Goal: Complete application form

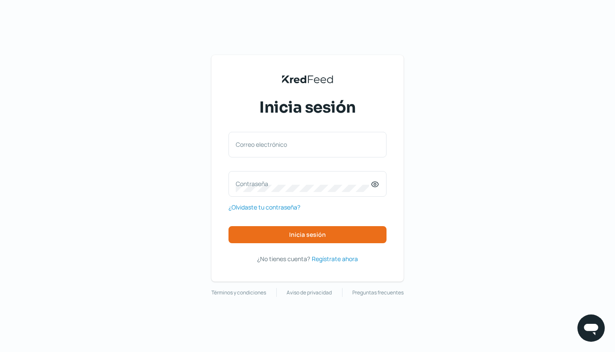
click at [335, 259] on span "Regístrate ahora" at bounding box center [335, 259] width 46 height 11
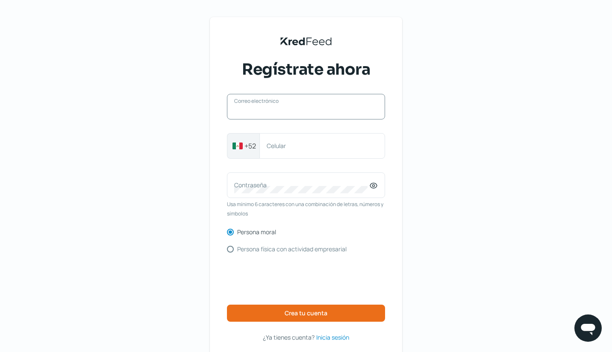
click at [293, 111] on input "Correo electrónico" at bounding box center [306, 111] width 144 height 8
type input "[EMAIL_ADDRESS][DOMAIN_NAME]"
click at [313, 150] on div "Celular" at bounding box center [322, 146] width 126 height 26
click at [296, 149] on input "5658" at bounding box center [322, 146] width 111 height 8
drag, startPoint x: 288, startPoint y: 144, endPoint x: 246, endPoint y: 145, distance: 41.9
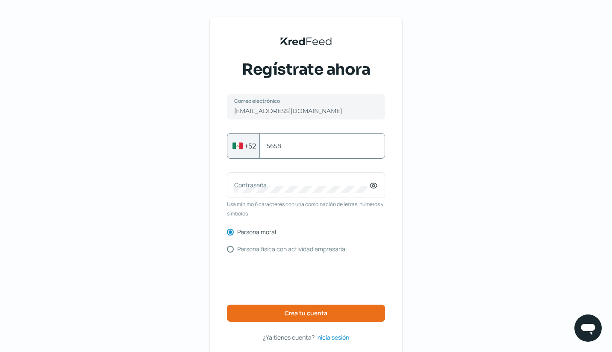
click at [248, 144] on div "+52 5658 Celular" at bounding box center [306, 146] width 158 height 26
paste input "215658766185"
click at [277, 147] on input "5215658766185" at bounding box center [322, 146] width 111 height 8
type input "5658766185"
click at [343, 179] on div "Contraseña" at bounding box center [306, 186] width 158 height 26
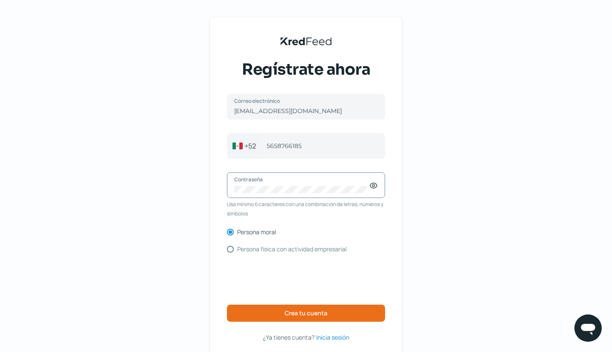
click at [376, 186] on icon at bounding box center [373, 186] width 9 height 9
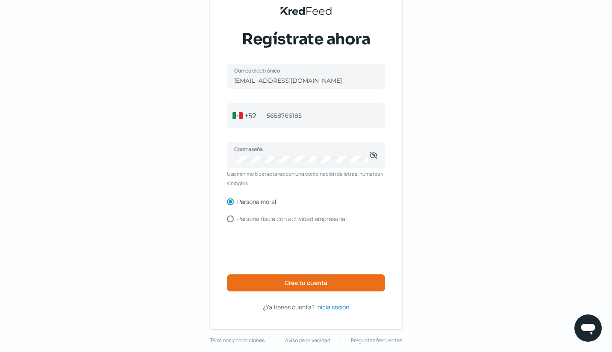
scroll to position [40, 0]
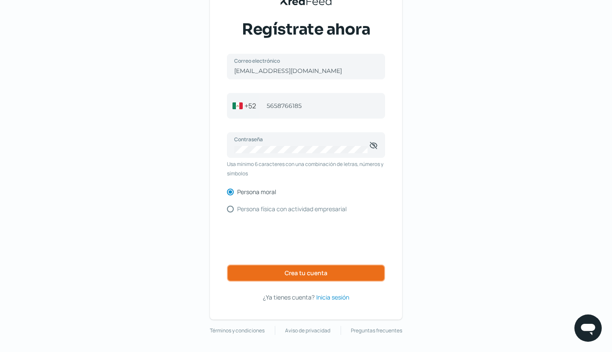
click at [324, 275] on span "Crea tu cuenta" at bounding box center [306, 273] width 43 height 6
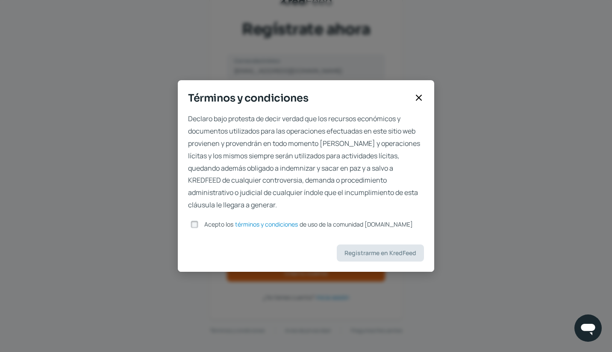
click at [194, 225] on input "Acepto los términos y condiciones de uso de la comunidad [DOMAIN_NAME]" at bounding box center [195, 225] width 8 height 8
checkbox input "true"
click at [395, 255] on span "Registrarme en KredFeed" at bounding box center [380, 253] width 72 height 6
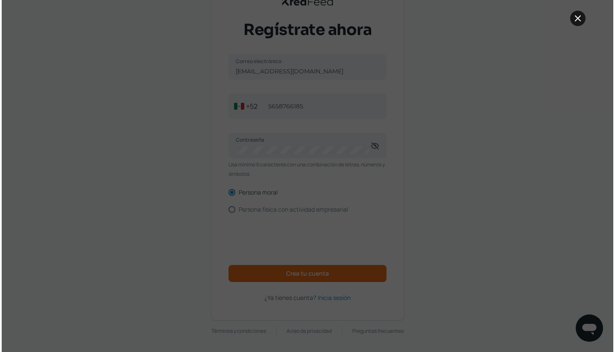
scroll to position [0, 0]
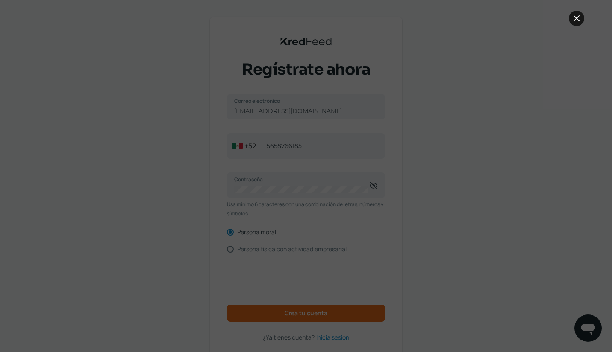
click at [581, 17] on button at bounding box center [576, 18] width 15 height 15
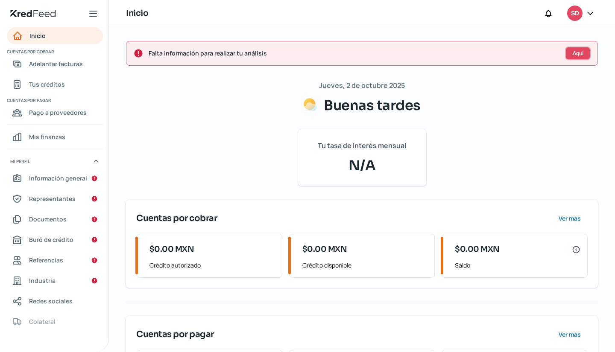
click at [572, 59] on button "Aquí" at bounding box center [578, 54] width 26 height 14
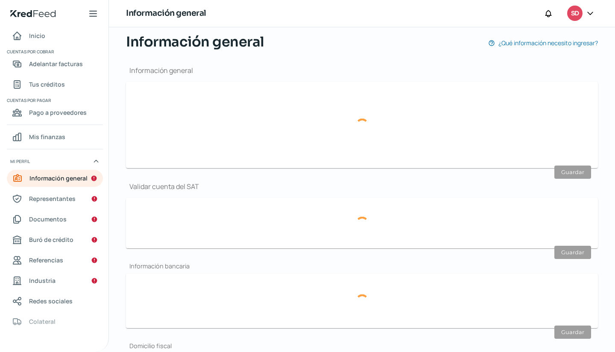
type input "[EMAIL_ADDRESS][DOMAIN_NAME]"
type input "56 - 5876 - 6185"
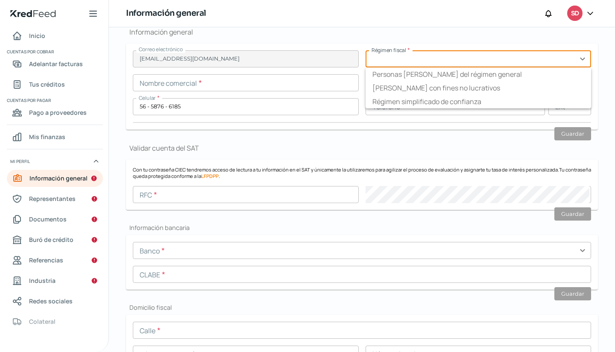
click at [395, 64] on input "text" at bounding box center [479, 58] width 226 height 17
click at [399, 73] on li "Personas [PERSON_NAME] del régimen general" at bounding box center [479, 75] width 226 height 14
type input "Personas [PERSON_NAME] del régimen general"
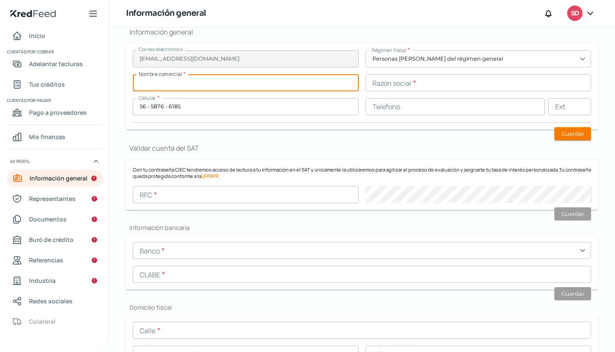
click at [261, 86] on input "text" at bounding box center [246, 82] width 226 height 17
drag, startPoint x: 263, startPoint y: 87, endPoint x: 124, endPoint y: 90, distance: 138.5
click at [124, 90] on div "Falta información para realizar tu análisis Aquí [DATE] Información general ¿Qu…" at bounding box center [362, 328] width 506 height 806
type input "[PERSON_NAME] SOLUCIONES INTEGRALES"
click at [389, 83] on input "text" at bounding box center [479, 82] width 226 height 17
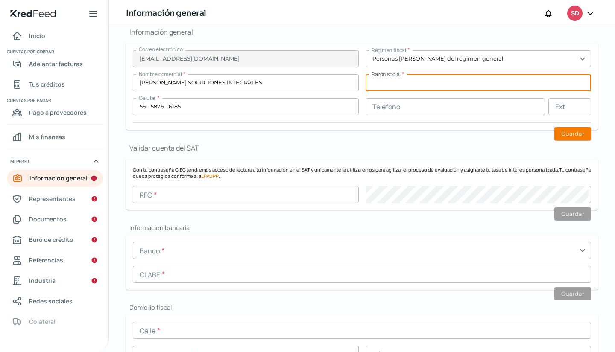
paste input "[PERSON_NAME] SOLUCIONES INTEGRALES"
type input "[PERSON_NAME] SOLUCIONES INTEGRALES, S.C."
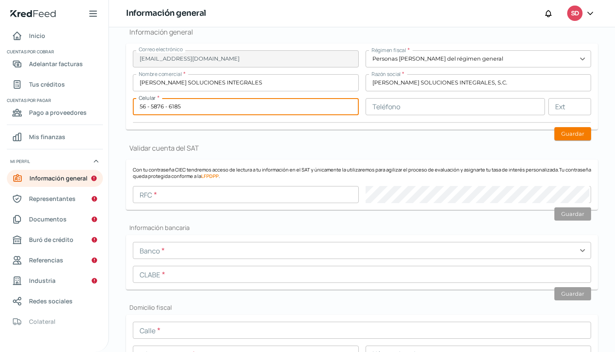
drag, startPoint x: 227, startPoint y: 109, endPoint x: 124, endPoint y: 109, distance: 102.5
click at [124, 109] on div "Falta información para realizar tu análisis Aquí [DATE] Información general ¿Qu…" at bounding box center [362, 328] width 506 height 806
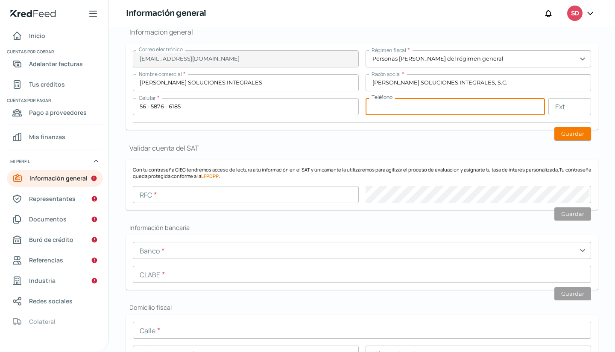
click at [438, 109] on input "text" at bounding box center [456, 106] width 180 height 17
paste input "56 - 5876 - 6185"
type input "56 - 5876 - 6185"
click at [573, 135] on button "Guardar" at bounding box center [573, 133] width 37 height 13
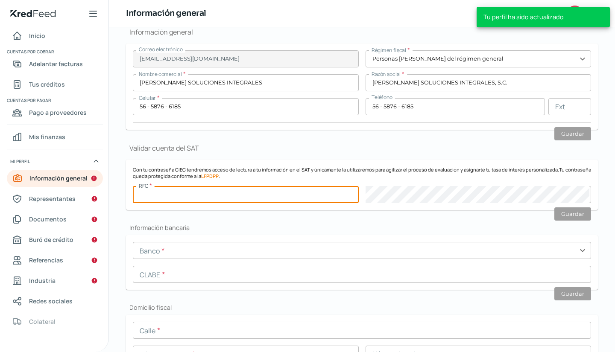
click at [250, 197] on input "text" at bounding box center [246, 194] width 226 height 17
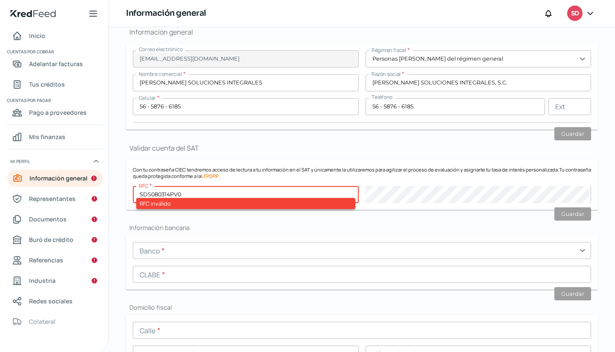
type input "SDS080314PV0"
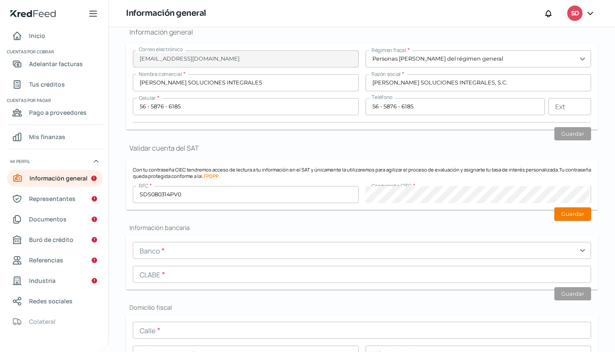
click at [563, 210] on button "Guardar" at bounding box center [573, 214] width 37 height 13
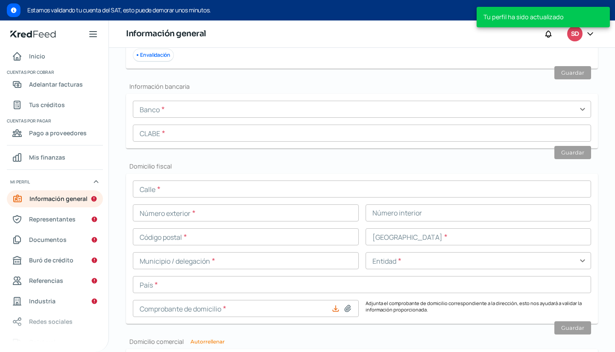
scroll to position [276, 0]
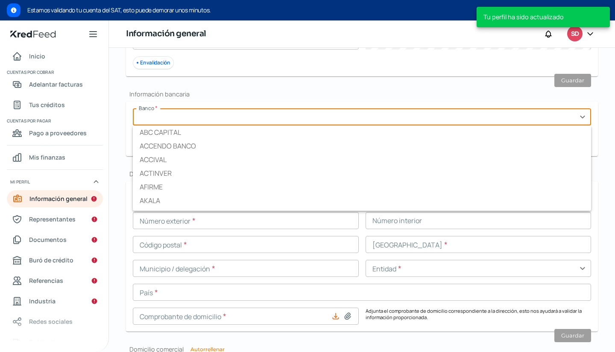
click at [256, 123] on input "text" at bounding box center [362, 117] width 458 height 17
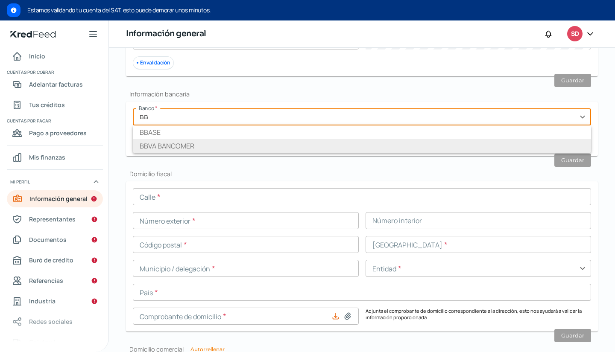
click at [252, 147] on li "BBVA BANCOMER" at bounding box center [362, 146] width 458 height 14
type input "BBVA BANCOMER"
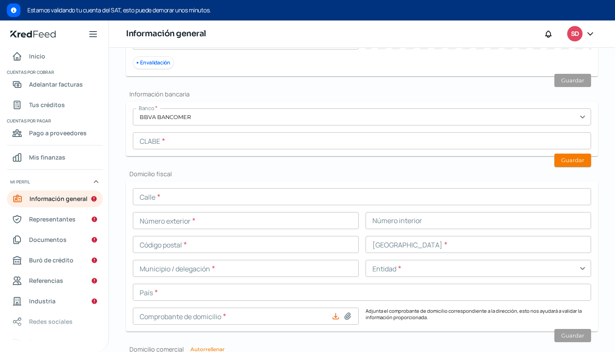
click at [205, 146] on input "text" at bounding box center [362, 140] width 458 height 17
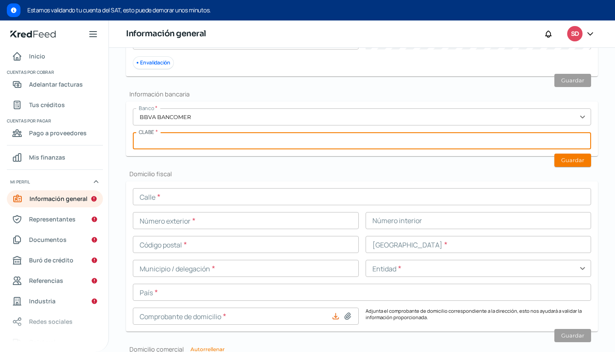
paste input "012222001188527076"
type input "012222001188527076"
click at [558, 158] on button "Guardar" at bounding box center [573, 160] width 37 height 13
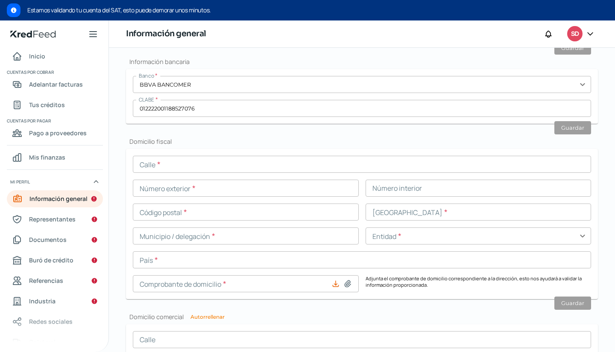
scroll to position [319, 0]
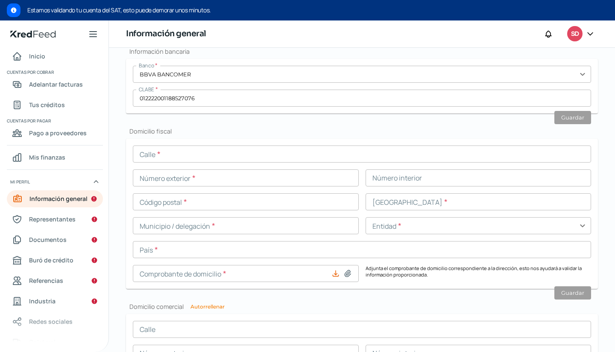
click at [233, 166] on div "Calle * Número exterior * Número interior Código postal * [GEOGRAPHIC_DATA] * M…" at bounding box center [362, 214] width 458 height 137
click at [236, 163] on input "text" at bounding box center [362, 154] width 458 height 17
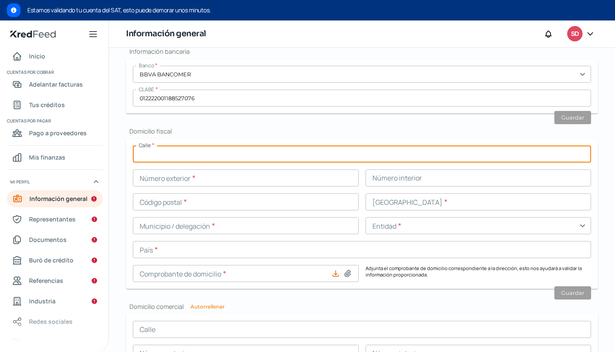
click at [229, 155] on input "text" at bounding box center [362, 154] width 458 height 17
type input "[PERSON_NAME]"
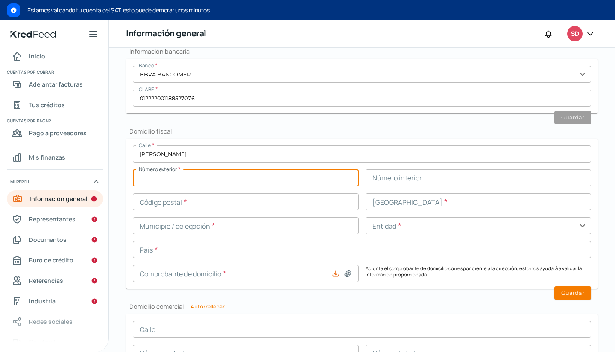
click at [227, 173] on input "text" at bounding box center [246, 178] width 226 height 17
type input "12"
click at [449, 185] on input "text" at bounding box center [479, 178] width 226 height 17
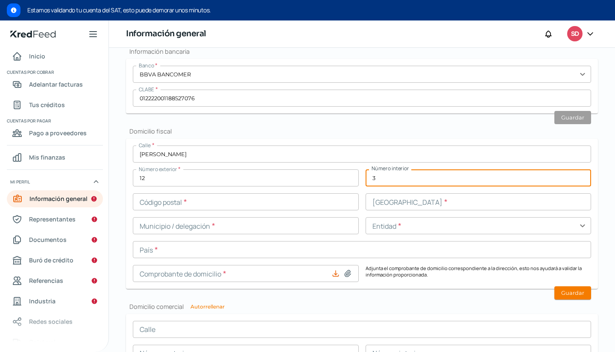
type input "3"
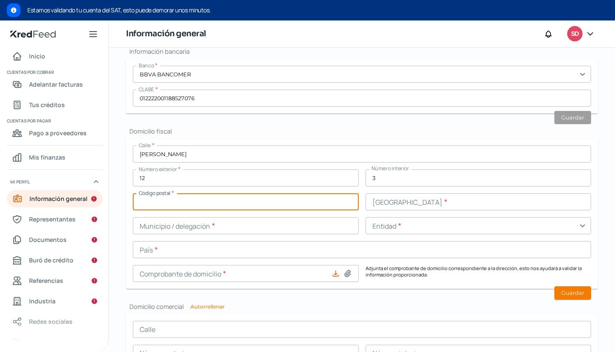
click at [282, 205] on input "text" at bounding box center [246, 202] width 226 height 17
type input "36500"
click at [411, 206] on input "text" at bounding box center [479, 202] width 226 height 17
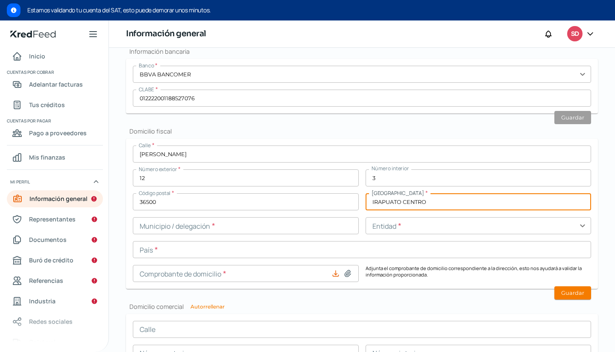
type input "IRAPUATO CENTRO"
click at [306, 230] on input "text" at bounding box center [246, 225] width 226 height 17
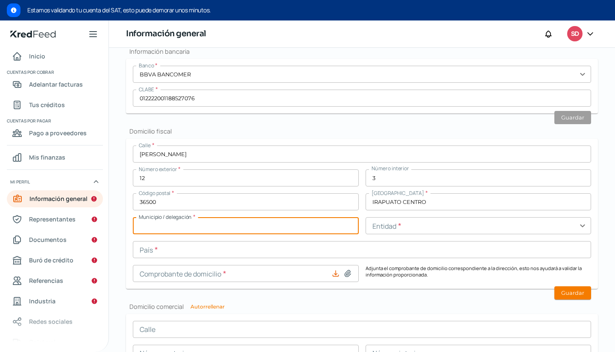
type input "IRAPUATO"
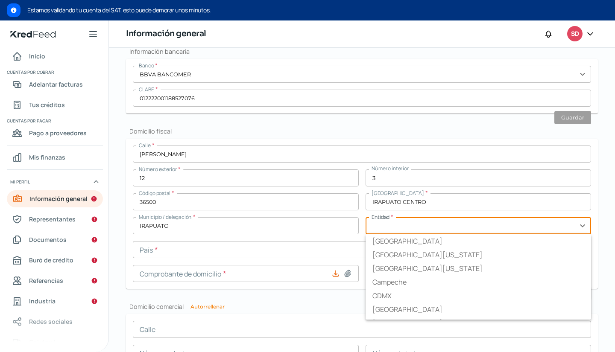
click at [425, 224] on input "text" at bounding box center [479, 225] width 226 height 17
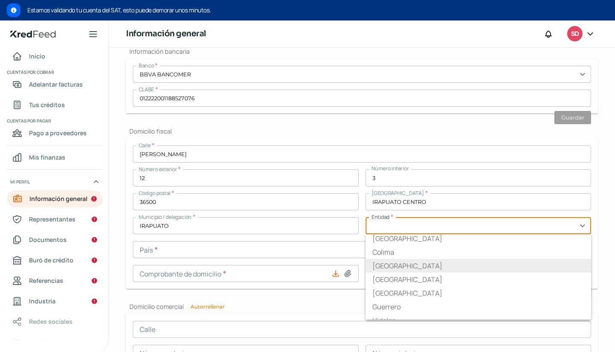
scroll to position [128, 0]
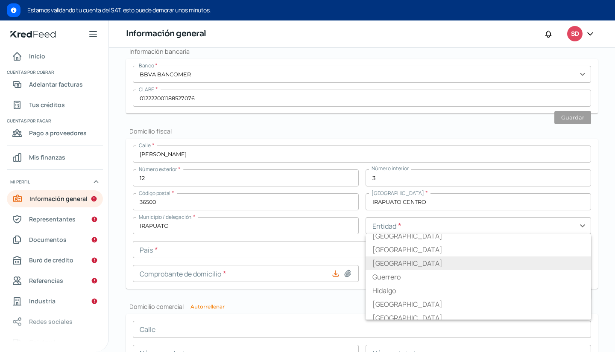
click at [412, 264] on li "[GEOGRAPHIC_DATA]" at bounding box center [479, 264] width 226 height 14
type input "[GEOGRAPHIC_DATA]"
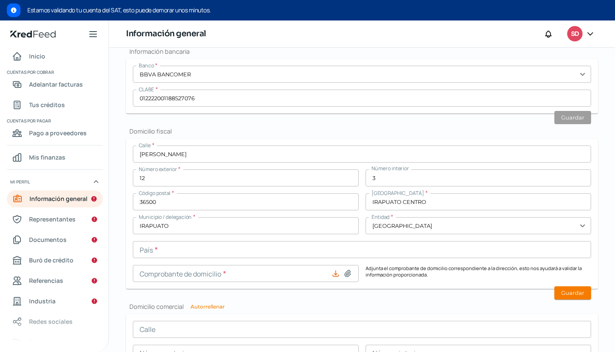
click at [186, 252] on input "text" at bounding box center [362, 249] width 458 height 17
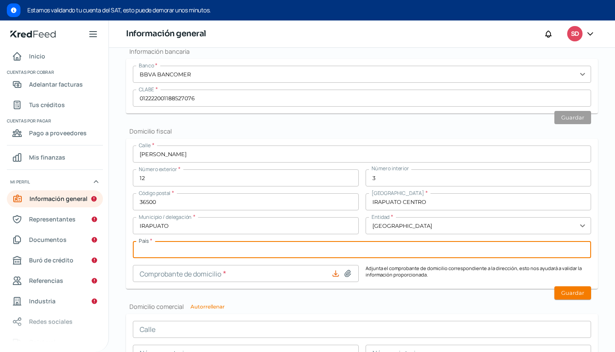
type input "[GEOGRAPHIC_DATA]"
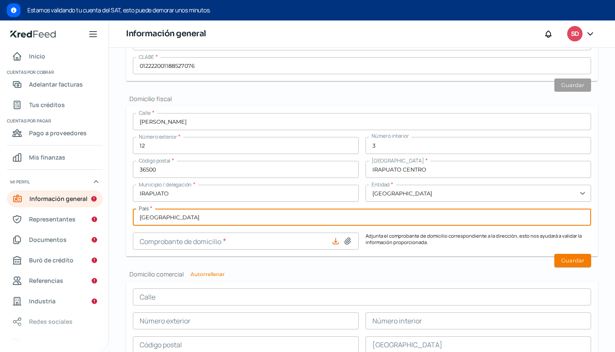
scroll to position [362, 0]
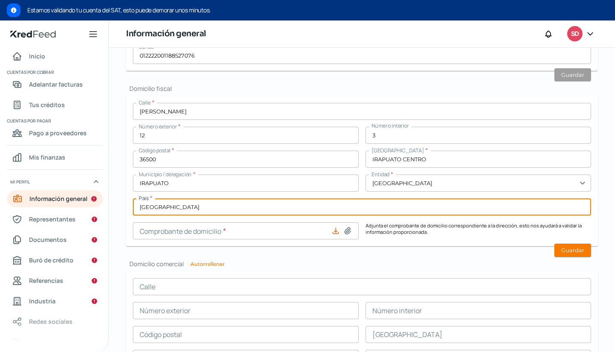
click at [347, 233] on icon at bounding box center [347, 231] width 9 height 9
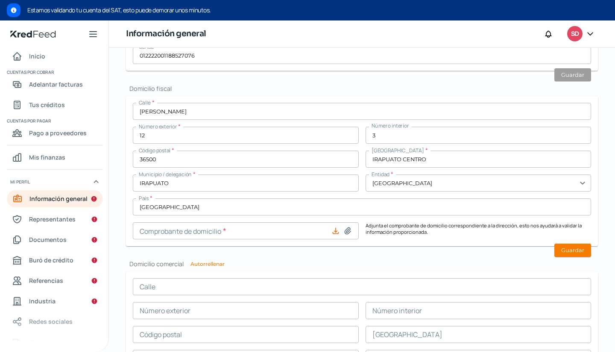
type input "C:\fakepath\2509 Comp Dom y Contrato.pdf"
type input "2509 Comp Dom y Contrato.pdf"
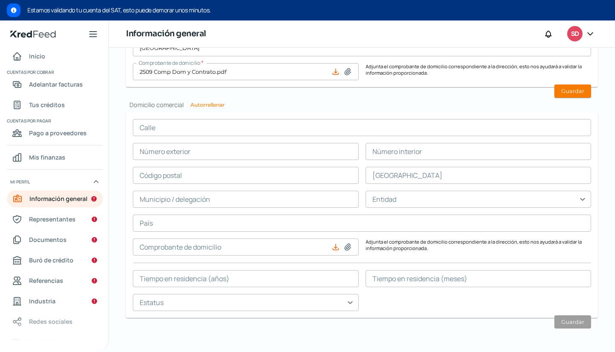
scroll to position [480, 0]
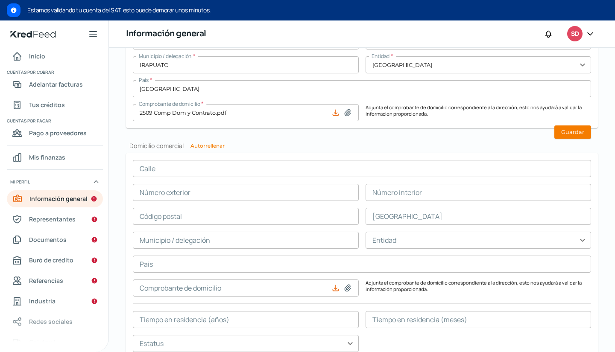
click at [214, 149] on button "Autorrellenar" at bounding box center [208, 146] width 34 height 5
type input "[PERSON_NAME]"
type input "12"
type input "3"
type input "36500"
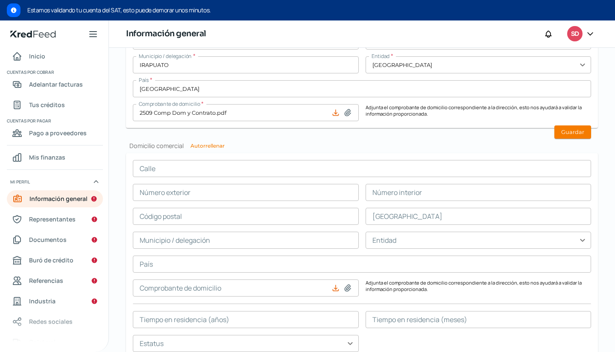
type input "IRAPUATO CENTRO"
type input "IRAPUATO"
type input "[GEOGRAPHIC_DATA]"
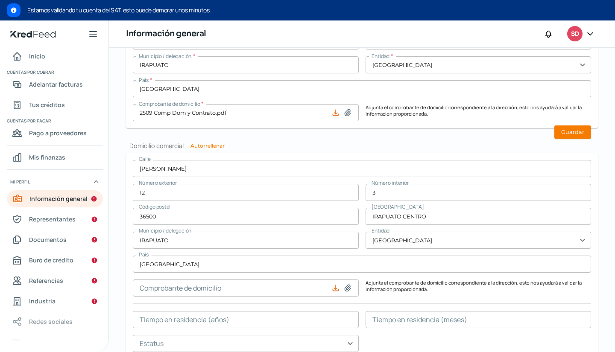
scroll to position [523, 0]
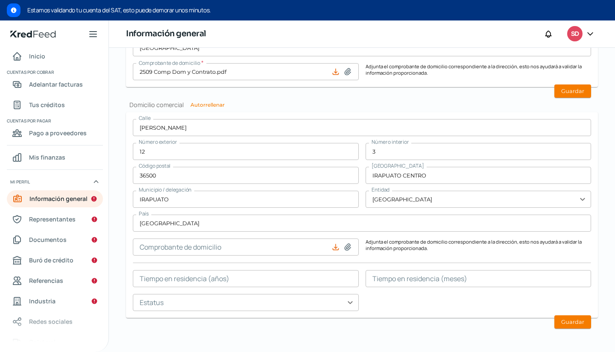
click at [344, 247] on icon at bounding box center [347, 247] width 9 height 9
type input "C:\fakepath\2509 Comp Dom y Contrato.pdf"
type input "2509 Comp Dom y Contrato.pdf"
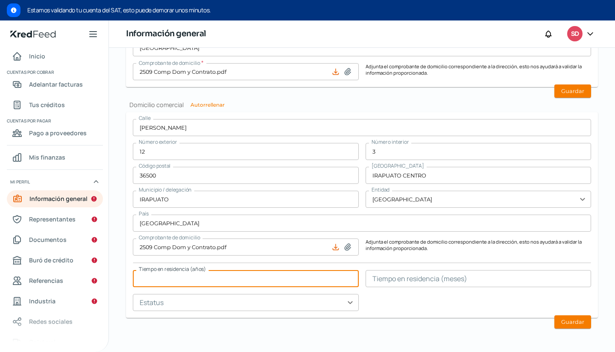
click at [240, 282] on input "text" at bounding box center [246, 278] width 226 height 17
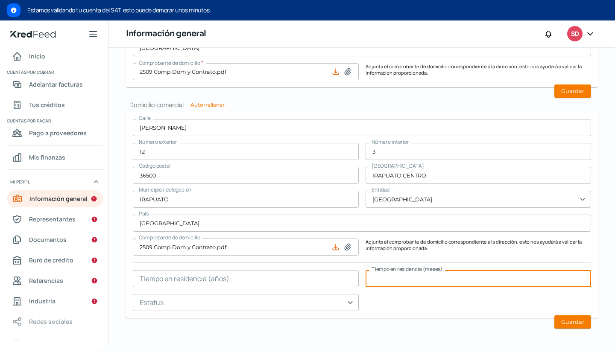
click at [389, 282] on input "text" at bounding box center [479, 278] width 226 height 17
type input "9"
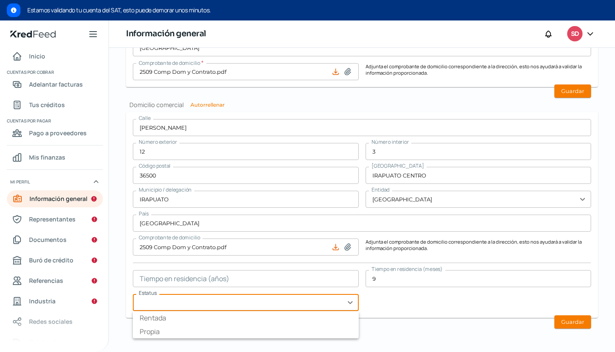
click at [332, 304] on input "text" at bounding box center [246, 302] width 226 height 17
click at [309, 323] on li "Rentada" at bounding box center [246, 318] width 226 height 14
type input "Rentada"
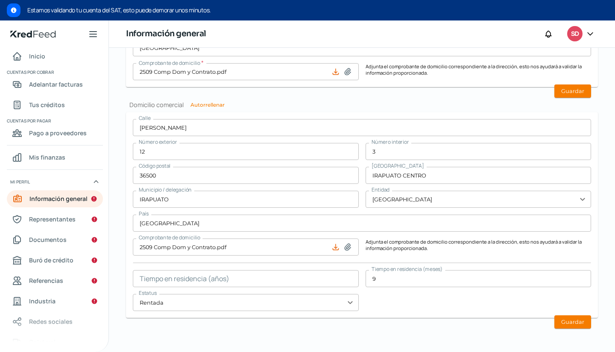
click at [569, 321] on button "Guardar" at bounding box center [573, 322] width 37 height 13
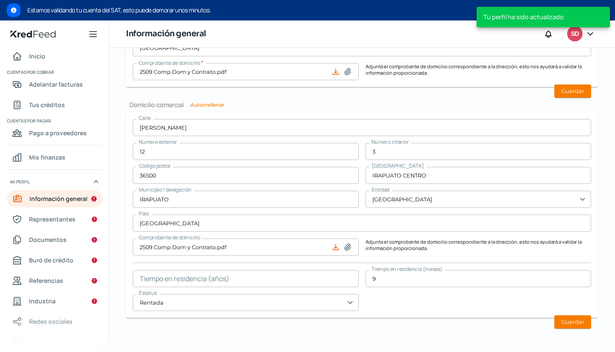
type input "0"
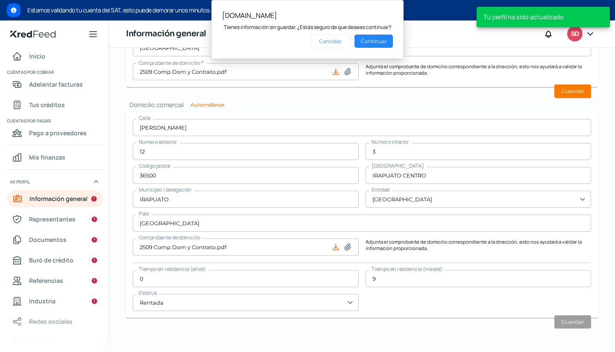
click at [385, 44] on button "Continuar" at bounding box center [374, 41] width 38 height 13
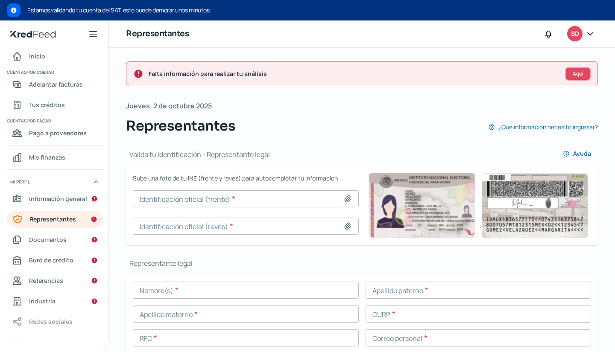
click at [573, 73] on span "Aquí" at bounding box center [578, 73] width 11 height 5
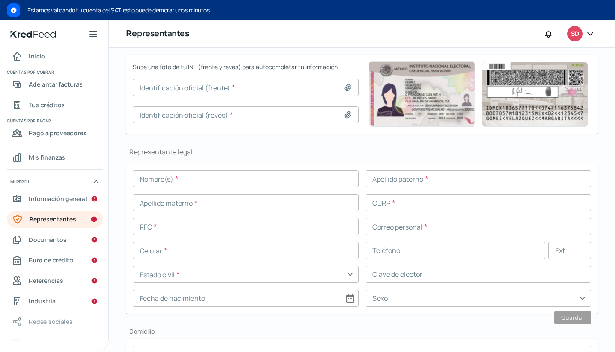
scroll to position [128, 0]
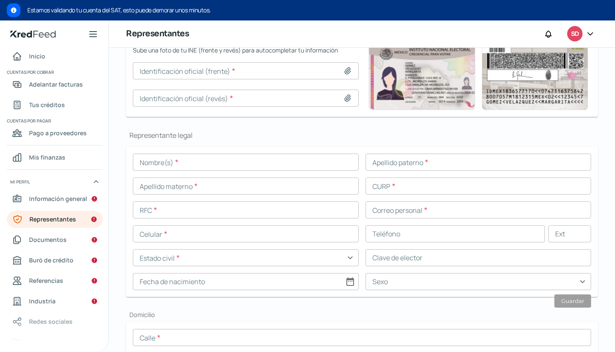
click at [261, 156] on input "text" at bounding box center [246, 162] width 226 height 17
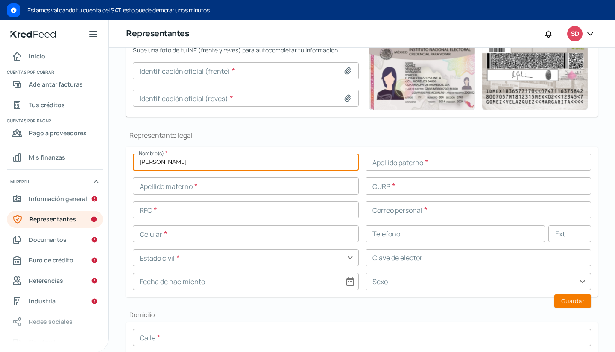
type input "[PERSON_NAME]"
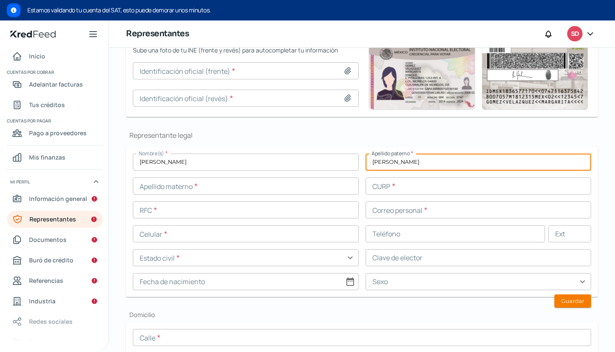
type input "[PERSON_NAME]"
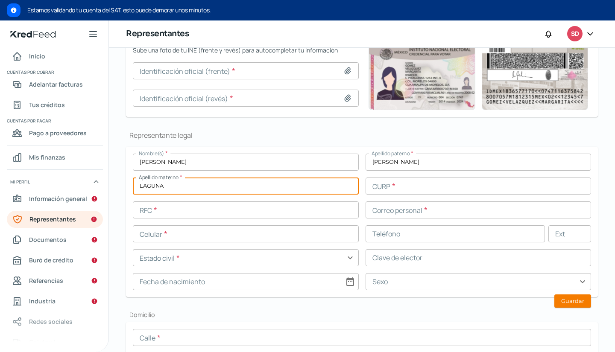
type input "LAGUNA"
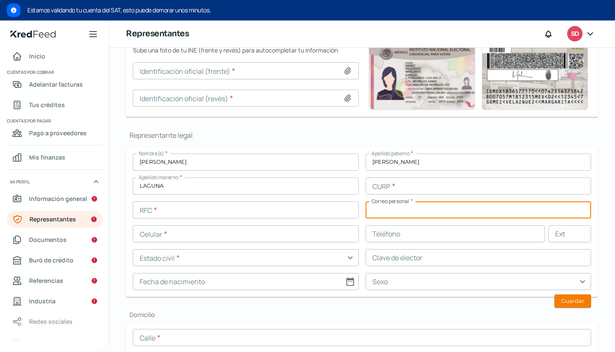
click at [412, 207] on input "text" at bounding box center [479, 210] width 226 height 17
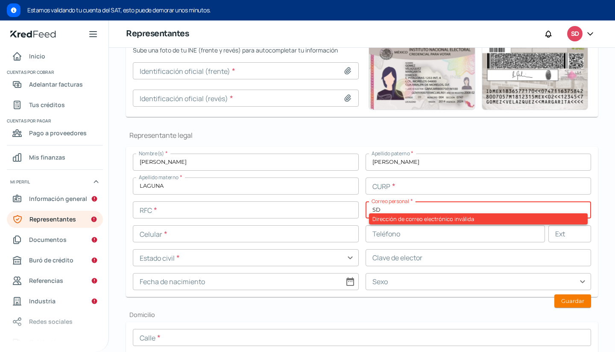
type input "S"
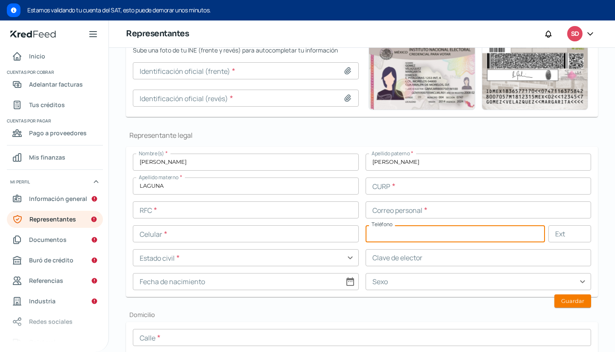
click at [379, 233] on input "text" at bounding box center [456, 234] width 180 height 17
paste input "01 - 2222 - 0011"
type input "01 - 2222 - 0011"
drag, startPoint x: 416, startPoint y: 232, endPoint x: 308, endPoint y: 243, distance: 108.3
click at [314, 243] on div "Nombre(s) * [PERSON_NAME] paterno * [PERSON_NAME] materno * LAGUNA CURP * RFC *…" at bounding box center [362, 222] width 458 height 137
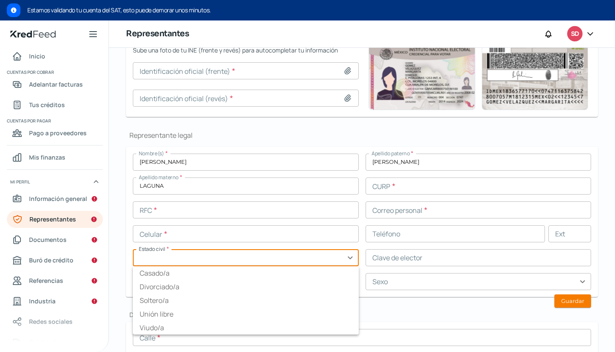
click at [225, 258] on input "text" at bounding box center [246, 258] width 226 height 17
click at [223, 299] on li "Soltero/a" at bounding box center [246, 301] width 226 height 14
type input "Soltero/a"
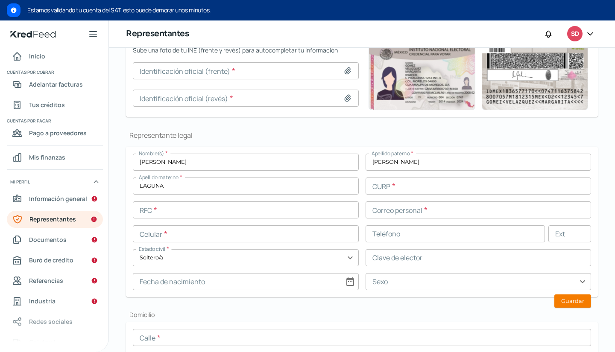
click at [281, 279] on input at bounding box center [246, 281] width 226 height 17
select select "9"
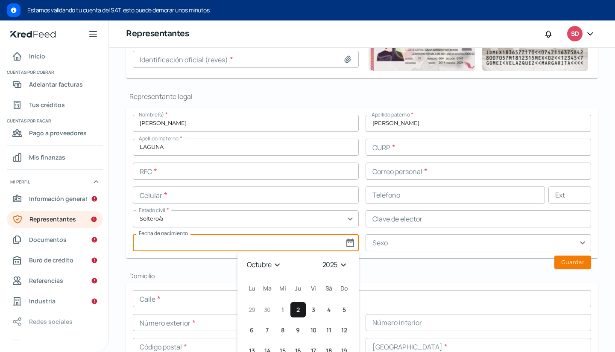
scroll to position [214, 0]
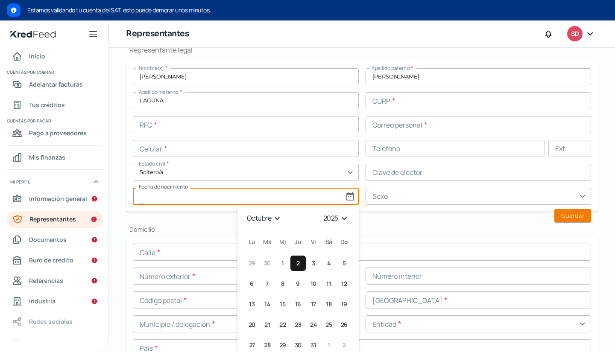
click at [343, 219] on select "1925 1926 1927 1928 1929 1930 1931 1932 1933 1934 1935 1936 1937 1938 1939 1940…" at bounding box center [337, 218] width 30 height 13
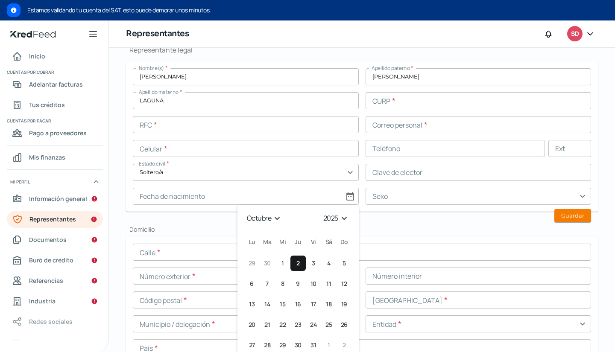
select select "1978"
click at [322, 212] on select "1925 1926 1927 1928 1929 1930 1931 1932 1933 1934 1935 1936 1937 1938 1939 1940…" at bounding box center [337, 218] width 30 height 13
click at [272, 222] on select "enero febrero marzo [PERSON_NAME] [PERSON_NAME] septiembre octubre noviembre di…" at bounding box center [264, 218] width 40 height 13
select select "4"
click at [244, 212] on select "enero febrero marzo [PERSON_NAME] [PERSON_NAME] septiembre octubre noviembre di…" at bounding box center [264, 218] width 40 height 13
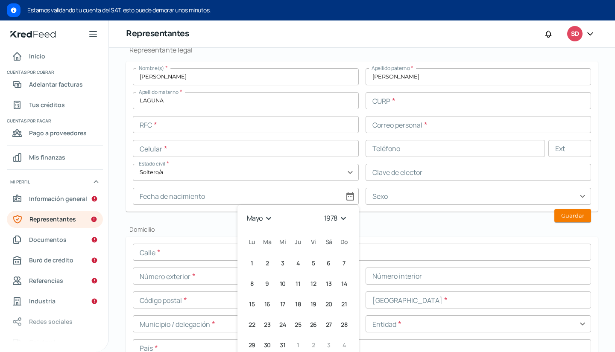
click at [327, 327] on span "27" at bounding box center [329, 325] width 6 height 10
type input "[DATE]"
click at [398, 203] on input "text" at bounding box center [479, 196] width 226 height 17
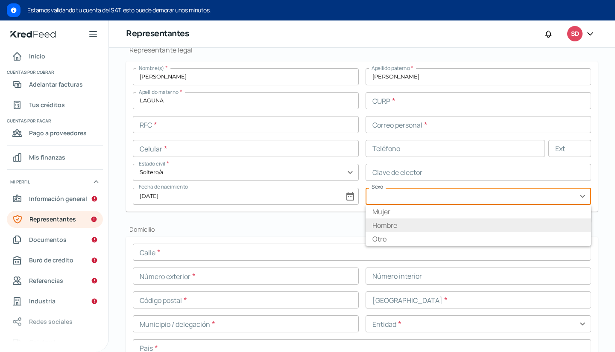
click at [396, 220] on li "Hombre" at bounding box center [479, 226] width 226 height 14
type input "Hombre"
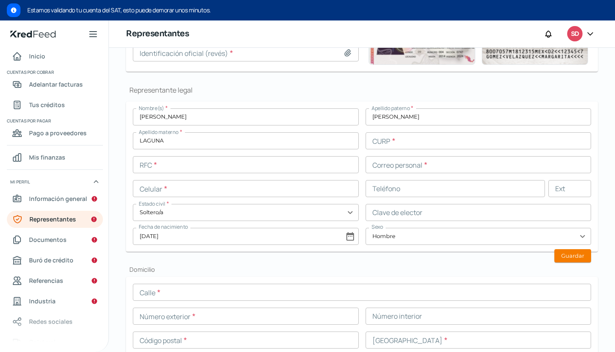
scroll to position [158, 0]
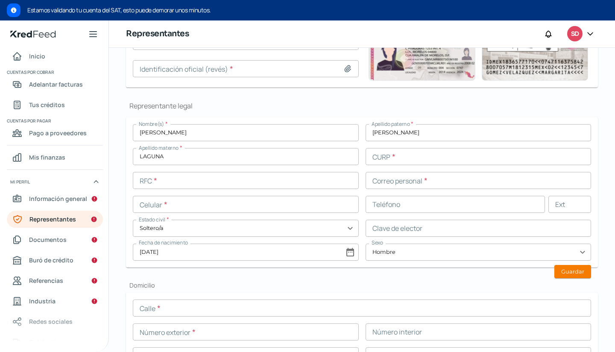
click at [400, 154] on input "text" at bounding box center [479, 156] width 226 height 17
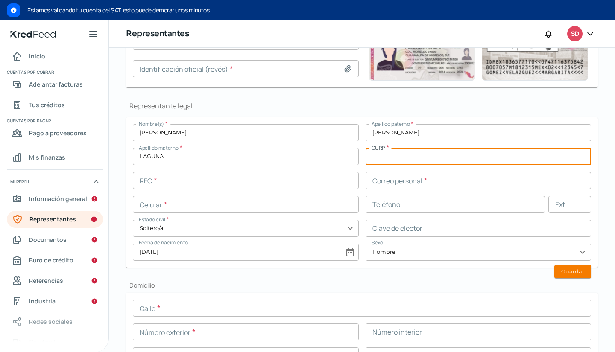
paste input "SALV780527HGTNGC09"
type input "SALV780527HGTNGC09"
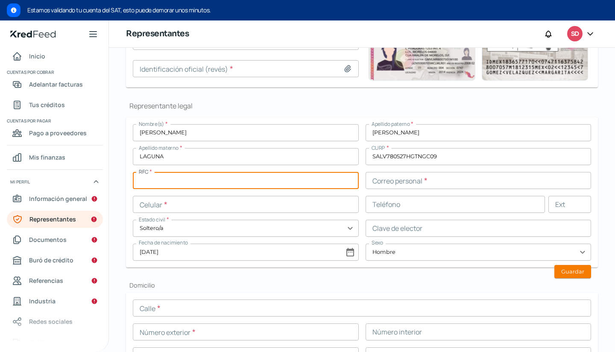
click at [210, 179] on input "text" at bounding box center [246, 180] width 226 height 17
paste input "SALV780527CC6"
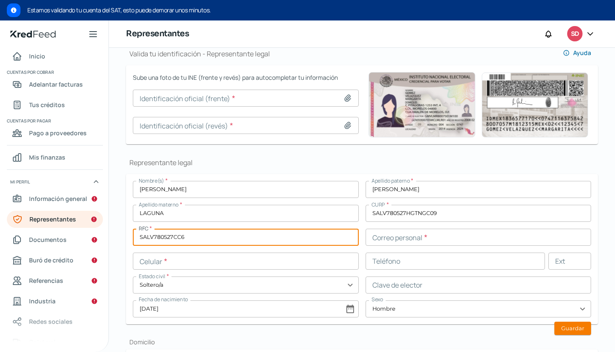
scroll to position [85, 0]
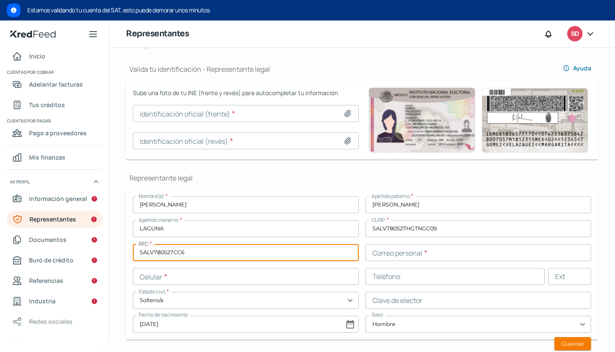
type input "SALV780527CC6"
click at [350, 115] on div at bounding box center [349, 113] width 12 height 9
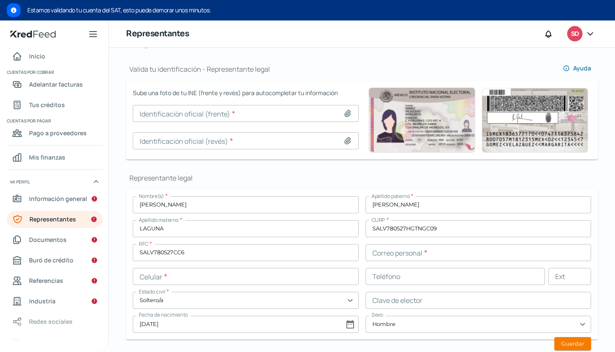
click at [346, 115] on icon at bounding box center [348, 114] width 6 height 6
click at [345, 113] on icon at bounding box center [348, 114] width 6 height 6
click at [348, 112] on icon at bounding box center [347, 113] width 9 height 9
type input "C:\fakepath\VHSL INE frente ok.jpg"
type input "VHSL INE frente ok.jpg"
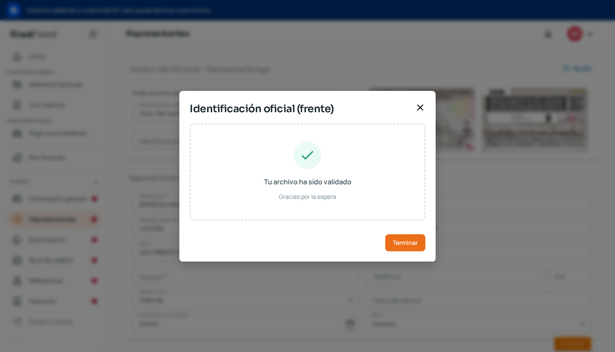
type input "SNLGVC78052711H600"
click at [402, 241] on span "Terminar" at bounding box center [405, 243] width 25 height 6
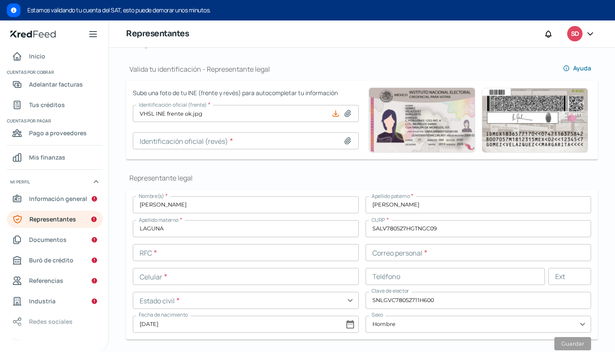
click at [346, 141] on icon at bounding box center [348, 141] width 6 height 6
type input "C:\fakepath\VHSL INE posterior ok.jpg"
type input "VHSL INE posterior ok.jpg"
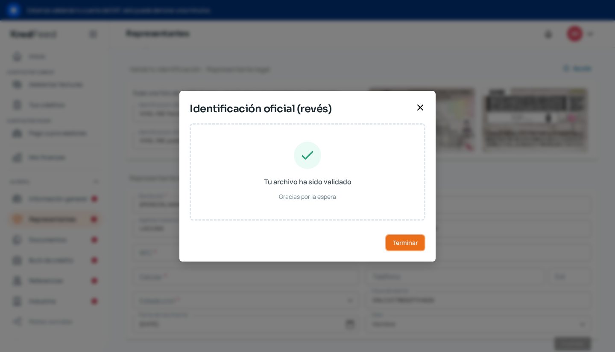
click at [411, 241] on span "Terminar" at bounding box center [405, 243] width 25 height 6
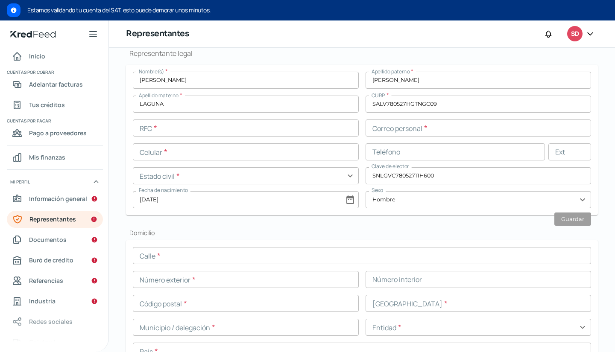
scroll to position [211, 0]
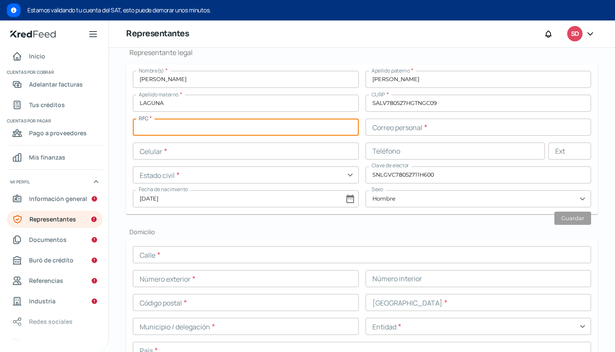
click at [286, 126] on input "text" at bounding box center [246, 127] width 226 height 17
paste input "SALV780527CC6"
type input "SALV780527CC6"
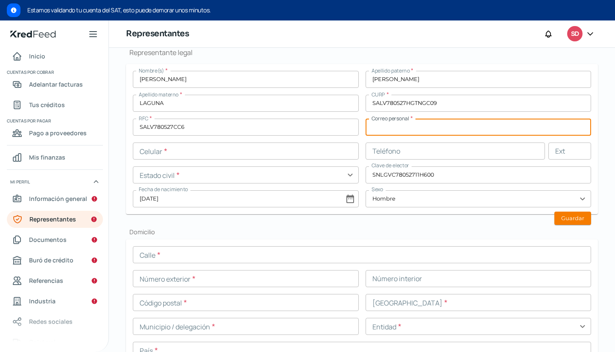
click at [404, 126] on input "text" at bounding box center [479, 127] width 226 height 17
paste input "[EMAIL_ADDRESS][DOMAIN_NAME]"
type input "[EMAIL_ADDRESS][DOMAIN_NAME]"
click at [180, 150] on input "text" at bounding box center [246, 151] width 226 height 17
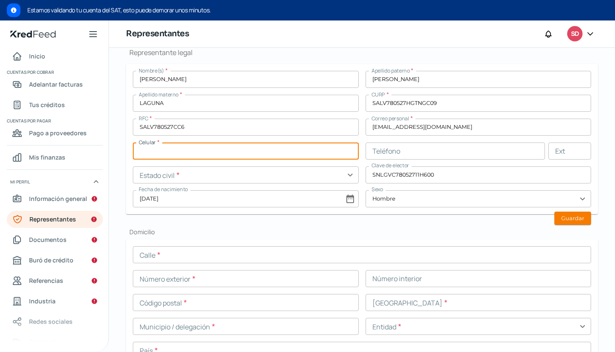
paste input "52 - 1565 - 8766"
click at [153, 152] on input "52 - 1565 - 8766" at bounding box center [246, 151] width 226 height 17
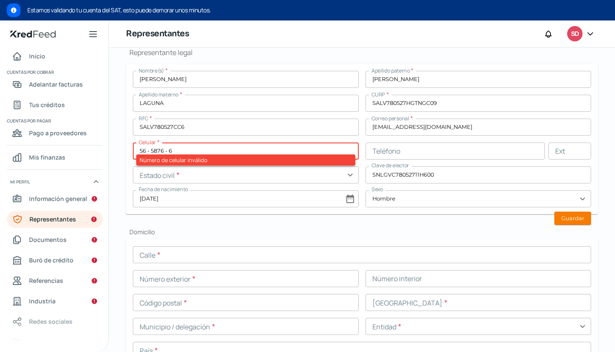
click at [196, 149] on input "56 - 5876 - 6" at bounding box center [246, 151] width 226 height 17
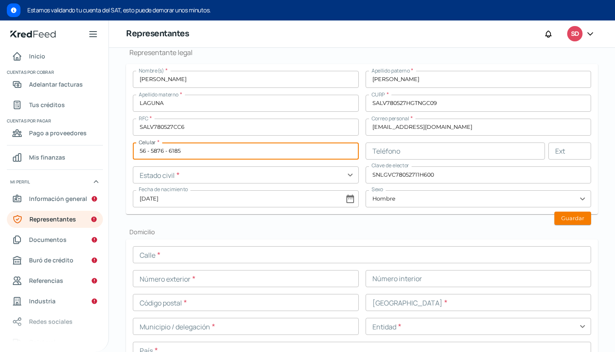
drag, startPoint x: 276, startPoint y: 151, endPoint x: 111, endPoint y: 156, distance: 165.4
type input "56 - 5876 - 6185"
click at [400, 152] on input "text" at bounding box center [456, 151] width 180 height 17
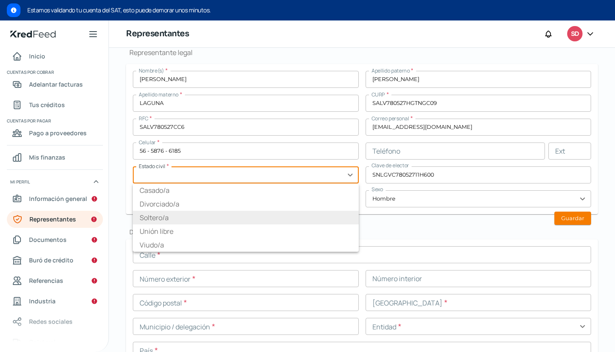
click at [239, 174] on input "text" at bounding box center [246, 175] width 226 height 17
click at [232, 215] on li "Soltero/a" at bounding box center [246, 218] width 226 height 14
type input "Soltero/a"
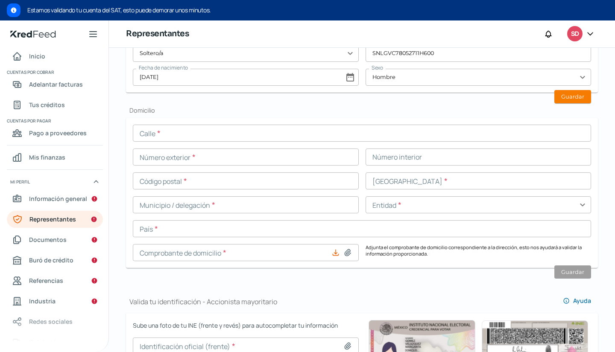
scroll to position [382, 0]
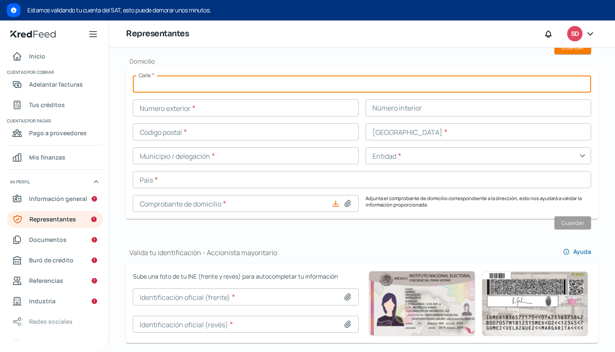
click at [187, 85] on input "text" at bounding box center [362, 84] width 458 height 17
type input "[GEOGRAPHIC_DATA]"
click at [221, 113] on input "text" at bounding box center [246, 108] width 226 height 17
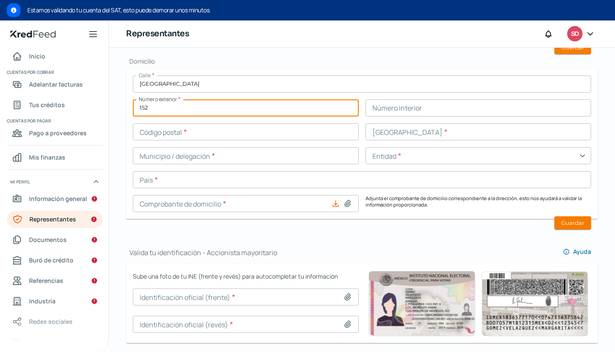
type input "152"
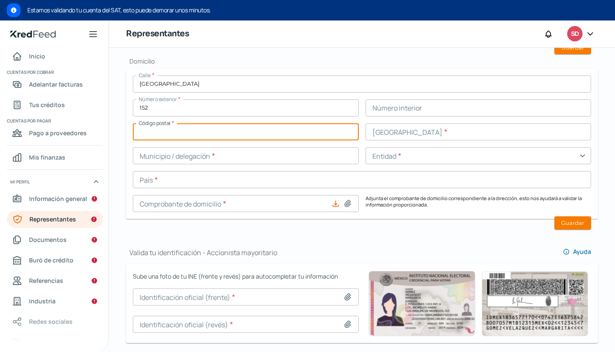
click at [222, 132] on input "text" at bounding box center [246, 131] width 226 height 17
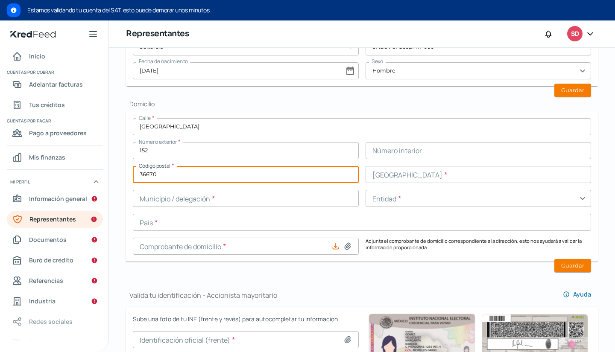
type input "36670"
drag, startPoint x: 455, startPoint y: 175, endPoint x: 447, endPoint y: 179, distance: 8.4
click at [455, 175] on input "text" at bounding box center [479, 174] width 226 height 17
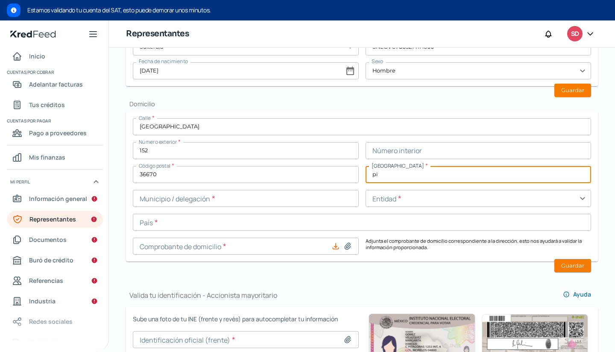
type input "p"
type input "[PERSON_NAME]"
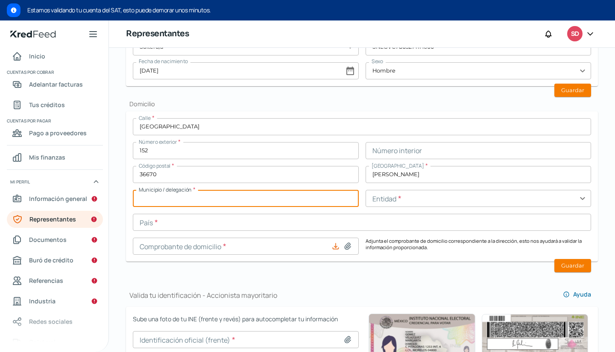
click at [291, 197] on input "text" at bounding box center [246, 198] width 226 height 17
type input "IRAPUATO"
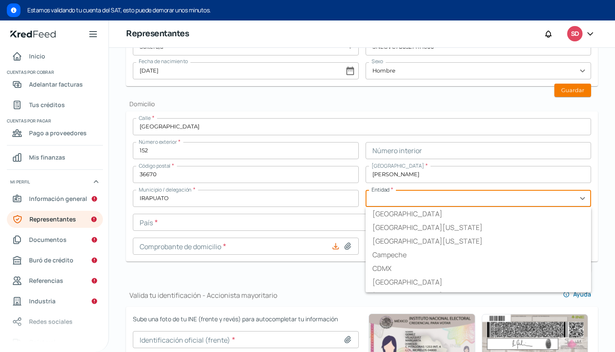
click at [466, 202] on input "text" at bounding box center [479, 198] width 226 height 17
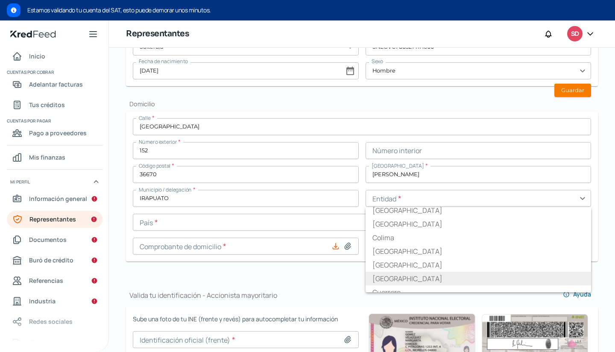
click at [397, 276] on li "[GEOGRAPHIC_DATA]" at bounding box center [479, 279] width 226 height 14
type input "[GEOGRAPHIC_DATA]"
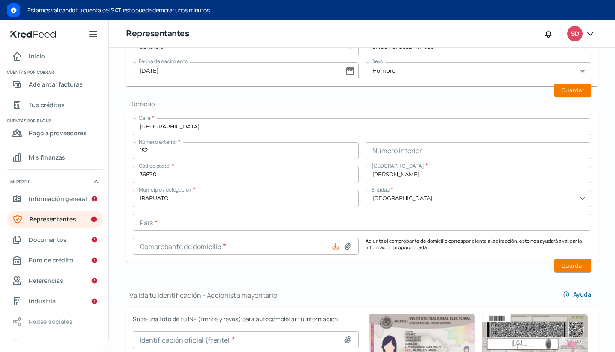
click at [277, 225] on input "text" at bounding box center [362, 222] width 458 height 17
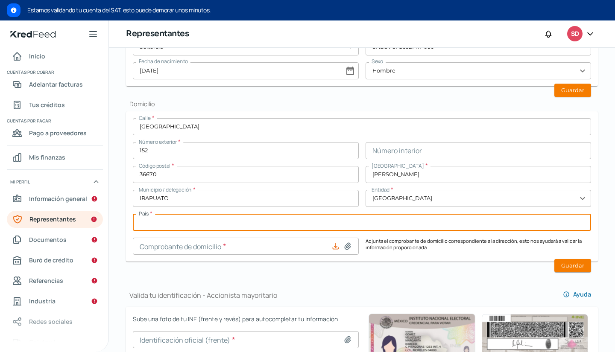
type input "[GEOGRAPHIC_DATA]"
click at [348, 248] on icon at bounding box center [348, 246] width 6 height 6
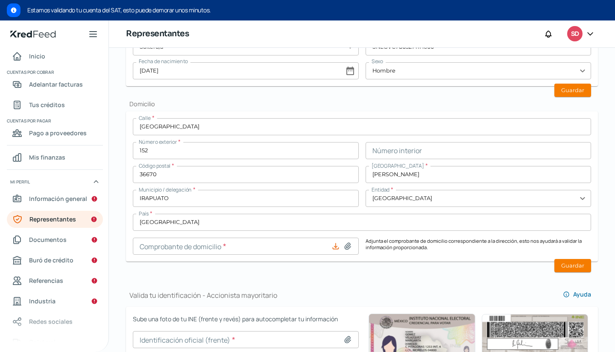
type input "C:\fakepath\2509 ReciboTelmex.pdf"
type input "2509 ReciboTelmex.pdf"
click at [579, 95] on button "Guardar" at bounding box center [573, 90] width 37 height 13
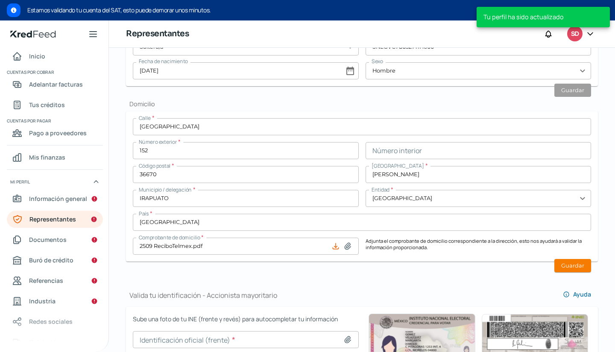
click at [575, 268] on button "Guardar" at bounding box center [573, 265] width 37 height 13
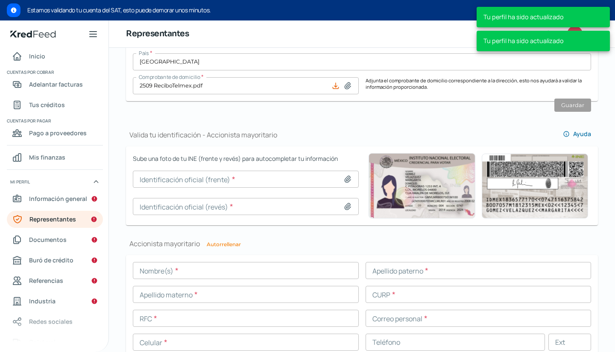
scroll to position [510, 0]
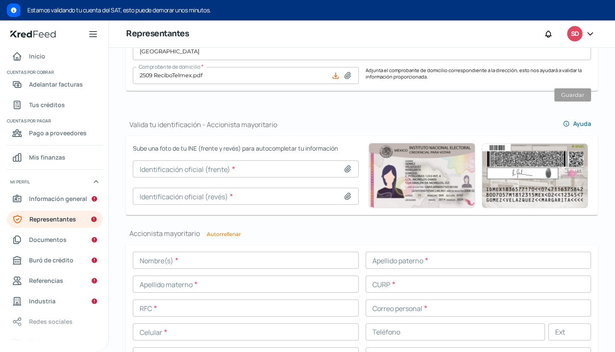
click at [343, 168] on icon at bounding box center [347, 169] width 9 height 9
type input "C:\fakepath\VHSL INE frente ok.jpg"
type input "VHSL INE frente ok.jpg"
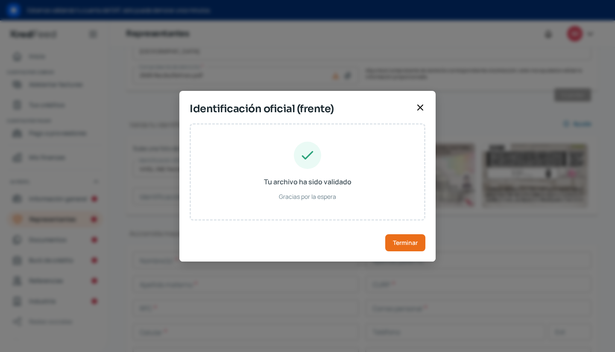
type input "[PERSON_NAME]"
type input "LAGUNA"
type input "SALV780527HGTNGC09"
type input "SNLGVC78052711H600"
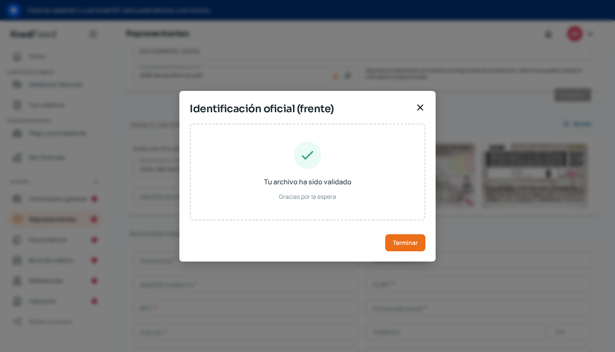
type input "[DATE]"
type input "Hombre"
click at [403, 240] on span "Terminar" at bounding box center [405, 243] width 25 height 6
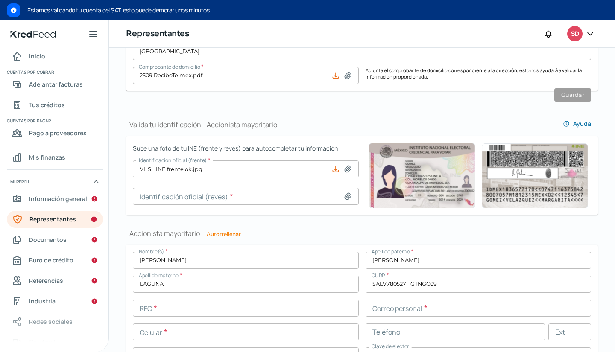
click at [345, 193] on icon at bounding box center [347, 196] width 9 height 9
type input "C:\fakepath\VHSL INE posterior ok.jpg"
type input "VHSL INE posterior ok.jpg"
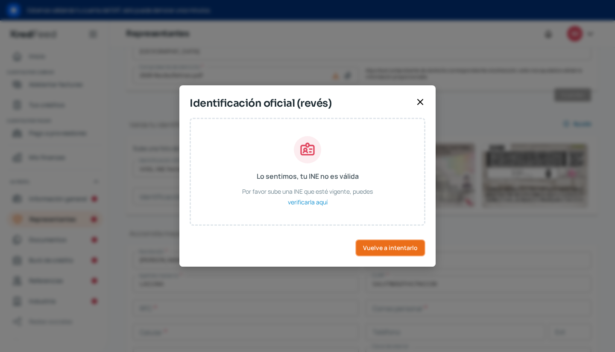
click at [392, 249] on span "Vuelve a intentarlo" at bounding box center [390, 248] width 55 height 6
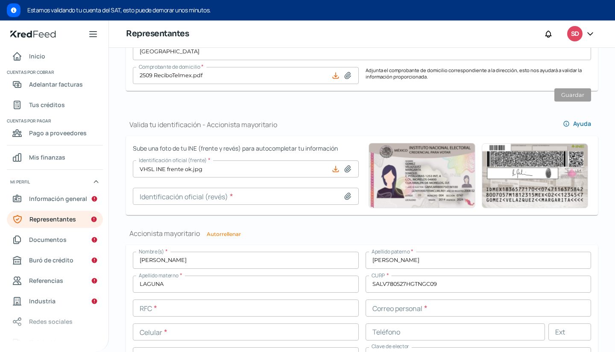
click at [346, 198] on icon at bounding box center [348, 196] width 6 height 6
type input "C:\fakepath\VHSL INE posterior ok.jpg"
type input "VHSL INE posterior ok.jpg"
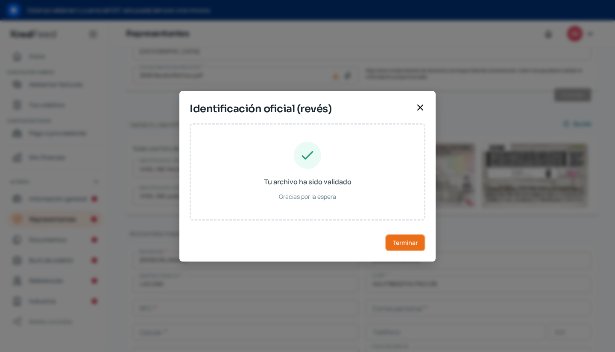
click at [408, 244] on span "Terminar" at bounding box center [405, 243] width 25 height 6
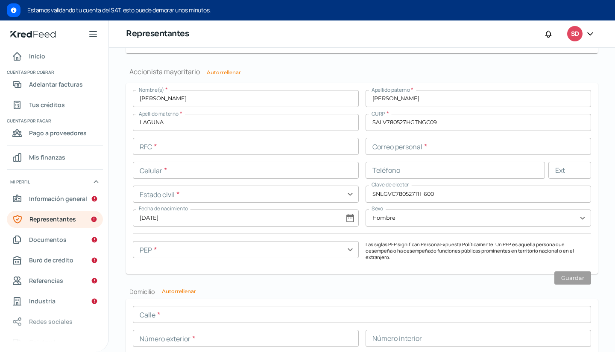
scroll to position [649, 0]
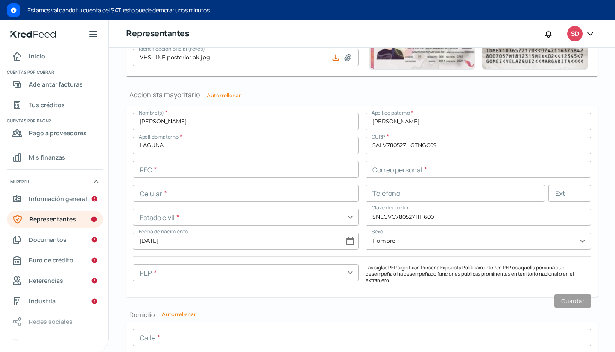
click at [232, 98] on button "Autorrellenar" at bounding box center [224, 95] width 34 height 5
type input "SALV780527CC6"
type input "[EMAIL_ADDRESS][DOMAIN_NAME]"
type input "56 - 5876 - 6185"
type input "Soltero/a"
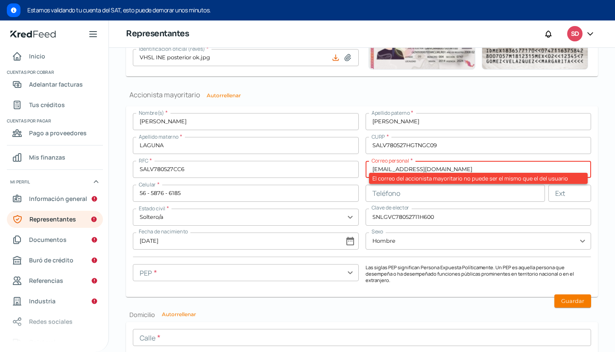
click at [397, 172] on input "[EMAIL_ADDRESS][DOMAIN_NAME]" at bounding box center [479, 169] width 226 height 17
paste input "[EMAIL_ADDRESS][DOMAIN_NAME]"
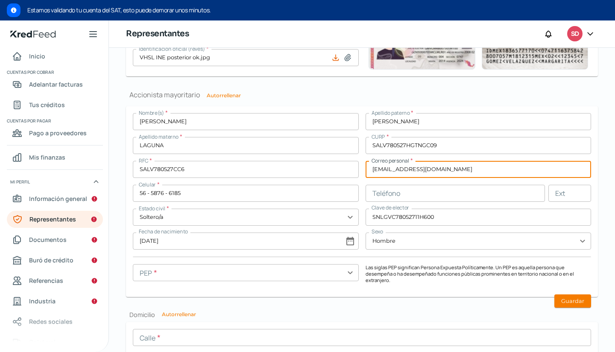
type input "[EMAIL_ADDRESS][DOMAIN_NAME]"
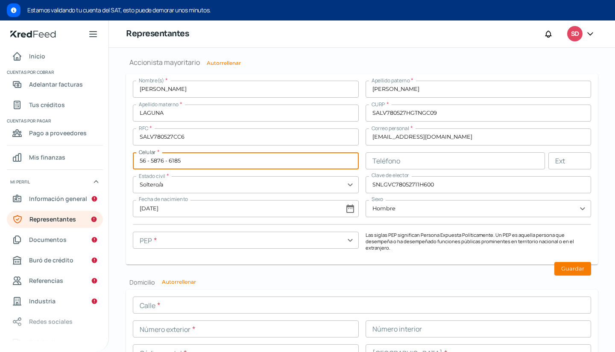
scroll to position [692, 0]
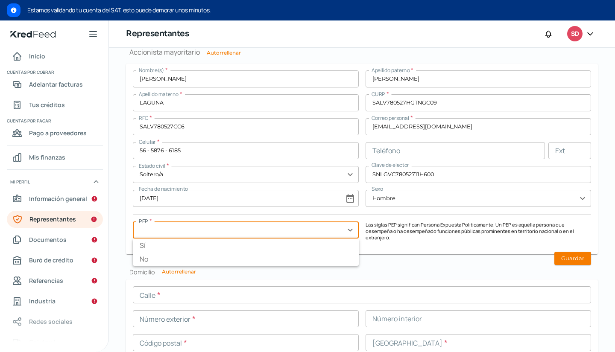
click at [346, 237] on input "text" at bounding box center [246, 230] width 226 height 17
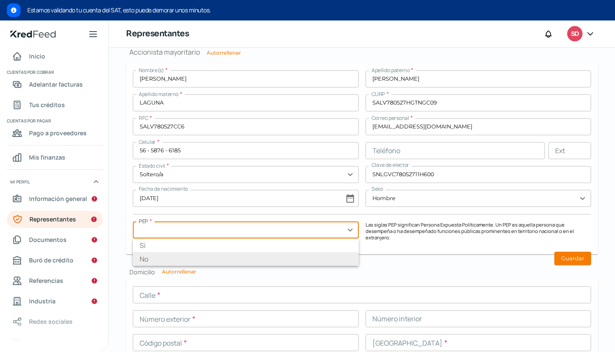
click at [293, 263] on li "No" at bounding box center [246, 259] width 226 height 14
type input "No"
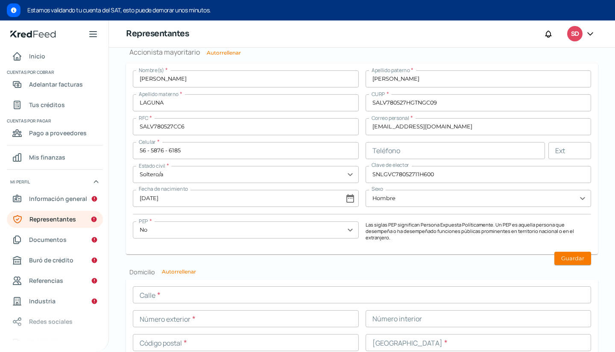
click at [565, 252] on button "Guardar" at bounding box center [573, 258] width 37 height 13
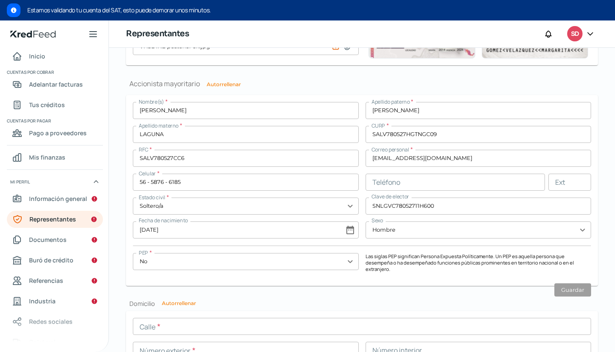
scroll to position [799, 0]
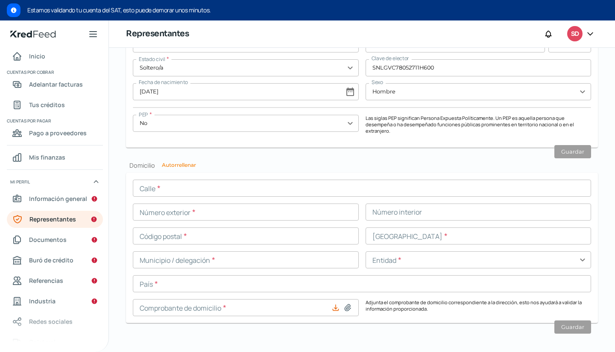
click at [191, 163] on button "Autorrellenar" at bounding box center [179, 165] width 34 height 5
type input "[EMAIL_ADDRESS][DOMAIN_NAME]"
type input "[GEOGRAPHIC_DATA]"
type input "152"
type input "36670"
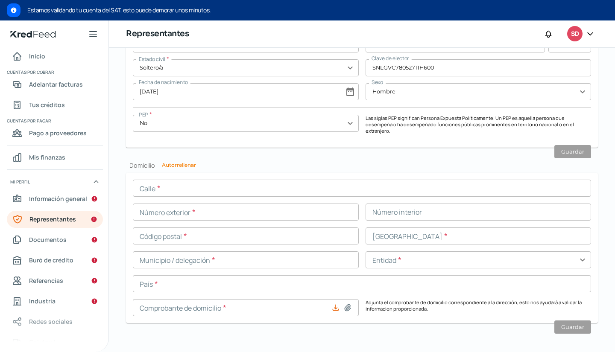
type input "[PERSON_NAME]"
type input "IRAPUATO"
type input "[GEOGRAPHIC_DATA]"
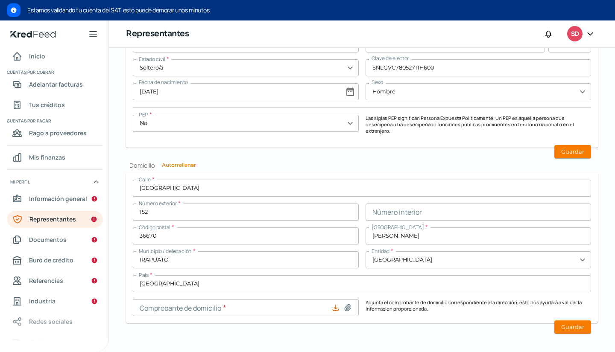
click at [345, 305] on icon at bounding box center [348, 308] width 6 height 6
type input "C:\fakepath\2509 ReciboTelmex.pdf"
type input "2509 ReciboTelmex.pdf"
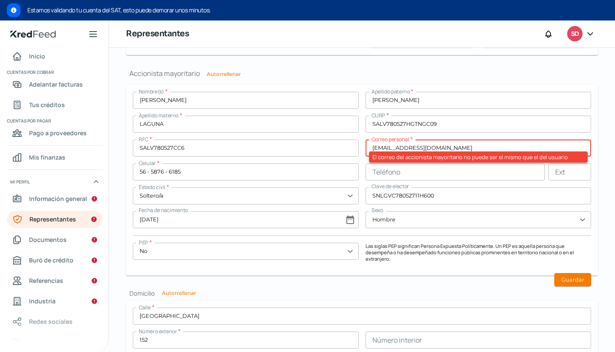
click at [442, 148] on input "[EMAIL_ADDRESS][DOMAIN_NAME]" at bounding box center [479, 148] width 226 height 17
click at [448, 146] on input "[EMAIL_ADDRESS][DOMAIN_NAME]" at bounding box center [479, 148] width 226 height 17
paste input "[EMAIL_ADDRESS][DOMAIN_NAME]"
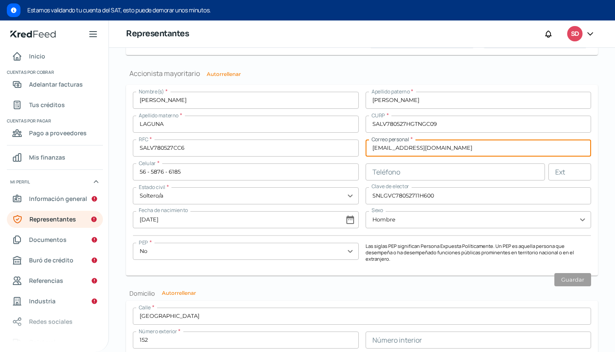
type input "[EMAIL_ADDRESS][DOMAIN_NAME]"
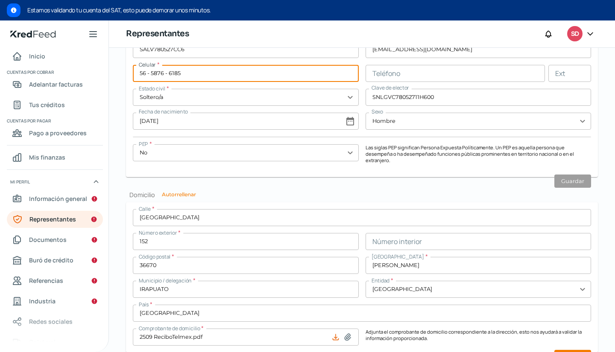
scroll to position [799, 0]
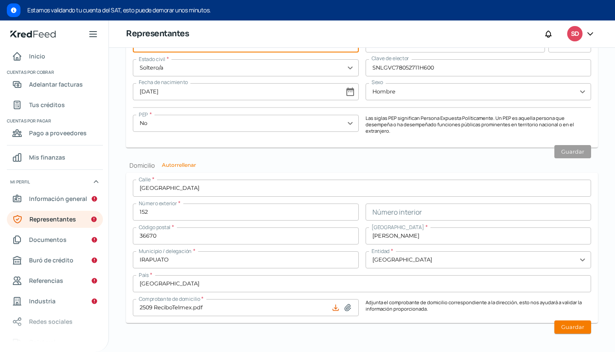
click at [575, 321] on button "Guardar" at bounding box center [573, 327] width 37 height 13
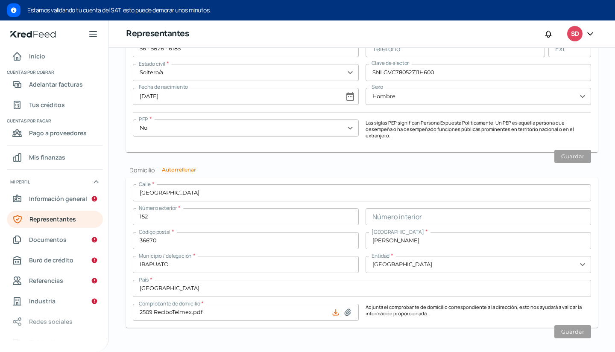
scroll to position [774, 0]
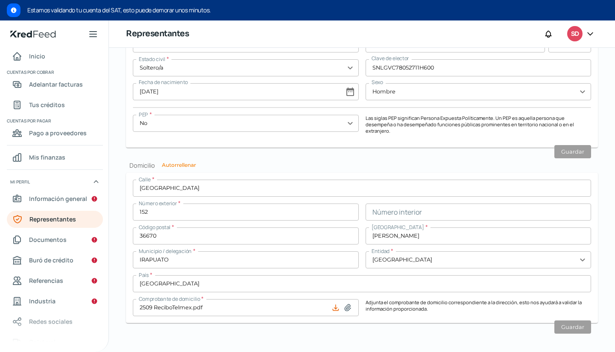
click at [81, 203] on span "Información general" at bounding box center [58, 199] width 58 height 11
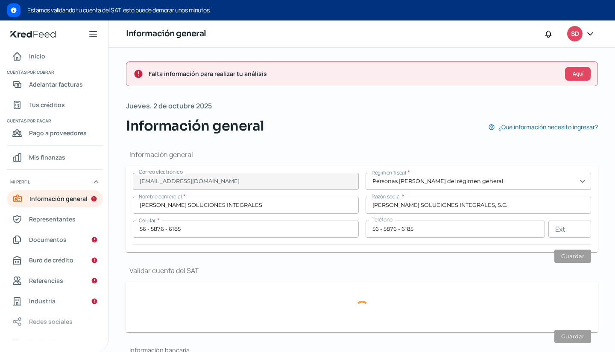
type input "SDS080314PV0"
type input "[PERSON_NAME]"
type input "12"
type input "3"
type input "36500"
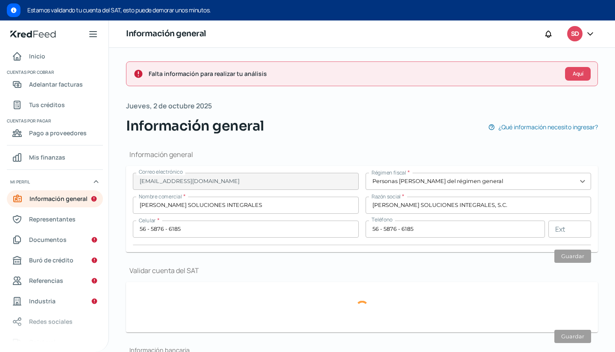
type input "IRAPUATO CENTRO"
type input "IRAPUATO"
type input "[GEOGRAPHIC_DATA]"
type input "2509 Comp Dom y Contrato.pdf"
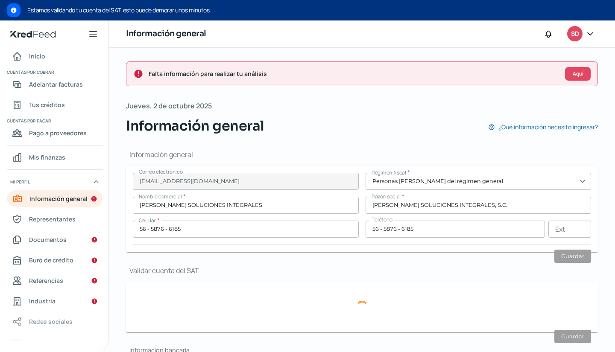
type input "0"
type input "9"
type input "Rentada"
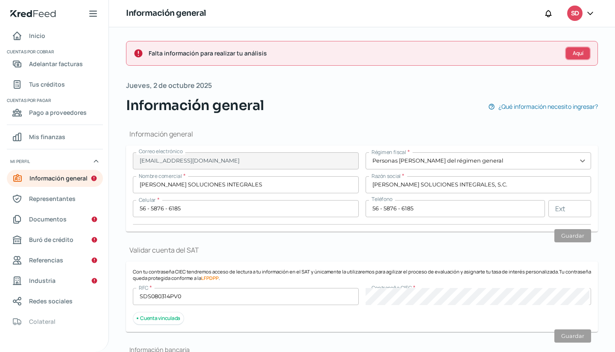
click at [578, 53] on span "Aquí" at bounding box center [578, 53] width 11 height 5
click at [244, 56] on span "Falta información para realizar tu análisis" at bounding box center [354, 53] width 410 height 11
click at [569, 60] on div "Falta información para realizar tu análisis Aquí" at bounding box center [362, 53] width 472 height 25
click at [573, 55] on span "Aquí" at bounding box center [578, 53] width 11 height 5
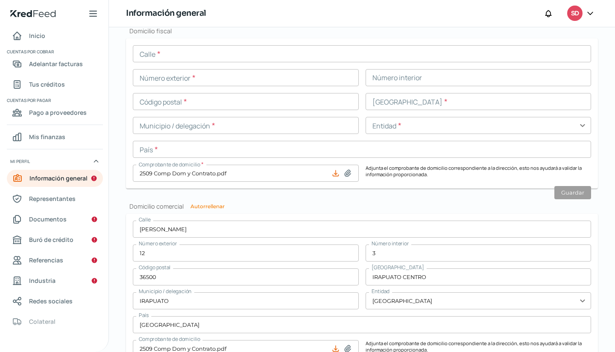
scroll to position [399, 0]
click at [560, 123] on input "text" at bounding box center [479, 125] width 226 height 17
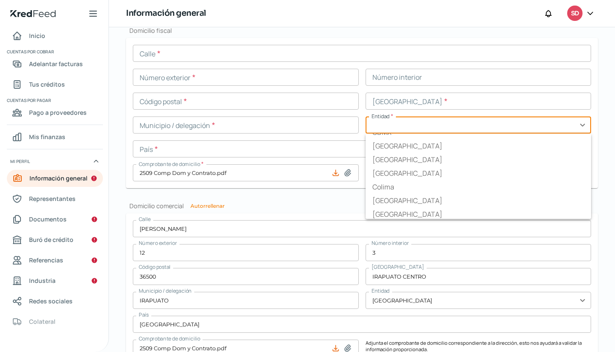
scroll to position [85, 0]
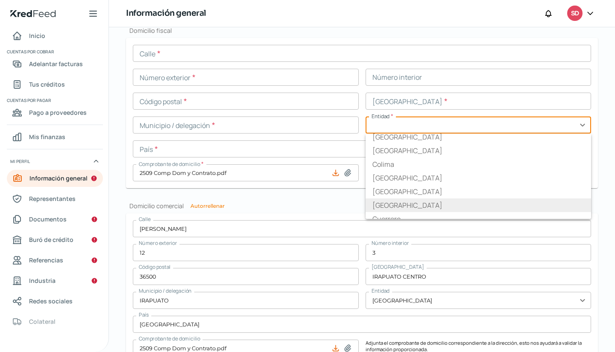
click at [399, 202] on li "[GEOGRAPHIC_DATA]" at bounding box center [479, 206] width 226 height 14
type input "[GEOGRAPHIC_DATA]"
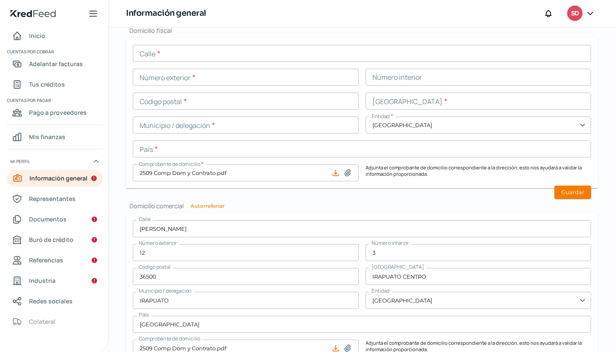
click at [570, 191] on button "Guardar" at bounding box center [573, 192] width 37 height 13
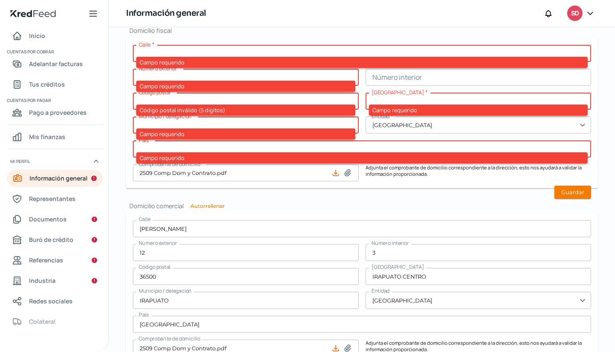
click at [343, 53] on input "text" at bounding box center [362, 53] width 458 height 17
click at [290, 23] on div "Información general SD" at bounding box center [362, 13] width 506 height 27
click at [332, 31] on h2 "Domicilio fiscal" at bounding box center [362, 30] width 472 height 8
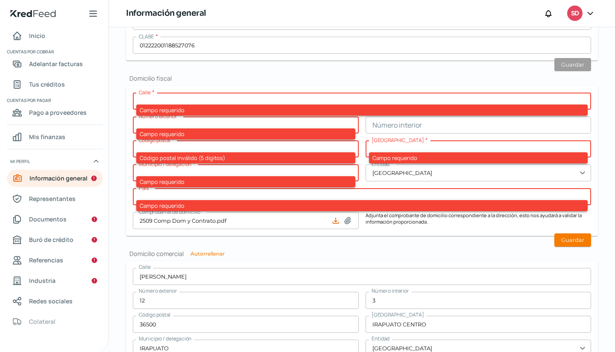
scroll to position [314, 0]
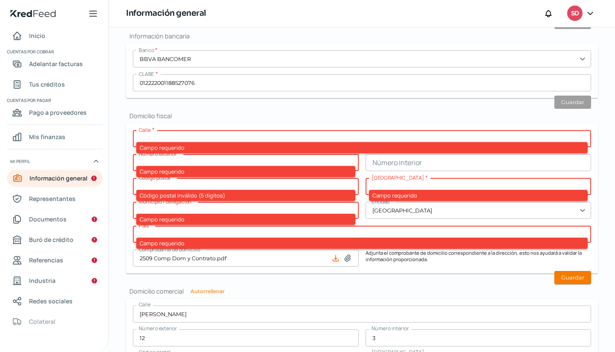
click at [238, 137] on input "text" at bounding box center [362, 138] width 458 height 17
type input "[PERSON_NAME]"
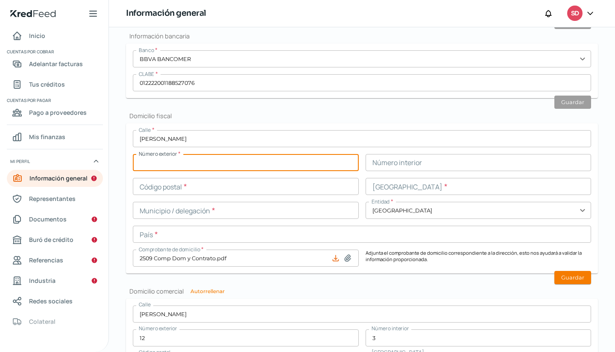
click at [250, 161] on input "text" at bounding box center [246, 162] width 226 height 17
type input "12"
click at [387, 159] on input "text" at bounding box center [479, 162] width 226 height 17
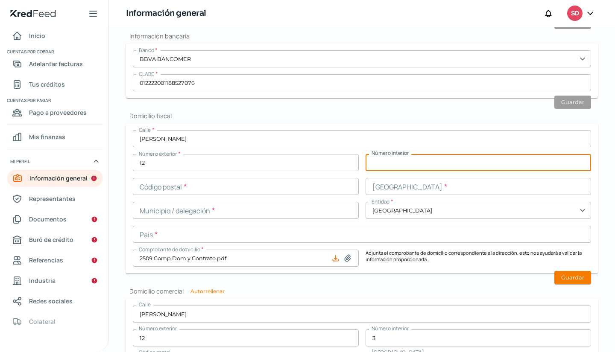
type input "3"
click at [262, 188] on input "text" at bounding box center [246, 186] width 226 height 17
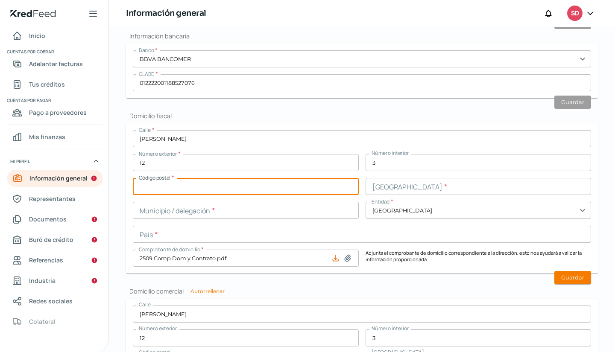
type input "36500"
click at [379, 194] on input "text" at bounding box center [479, 186] width 226 height 17
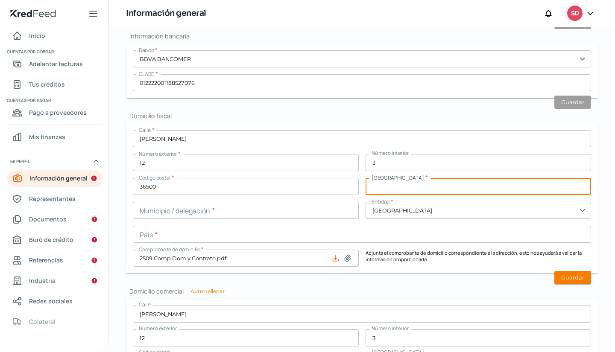
type input "IRAPUATO CENTRO"
click at [281, 216] on input "text" at bounding box center [246, 210] width 226 height 17
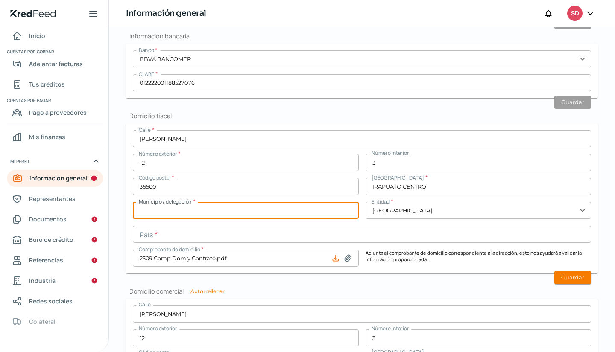
type input "Irapuato"
click at [383, 210] on input "text" at bounding box center [479, 210] width 226 height 17
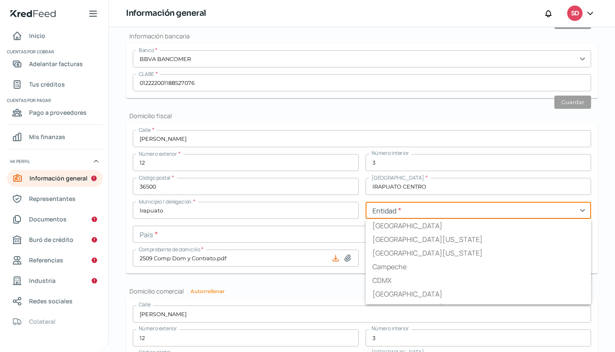
type input "[GEOGRAPHIC_DATA]"
click at [289, 195] on input "36500" at bounding box center [246, 186] width 226 height 17
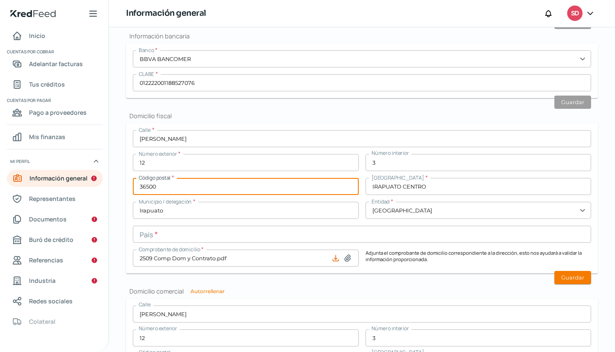
click at [207, 237] on input "text" at bounding box center [362, 234] width 458 height 17
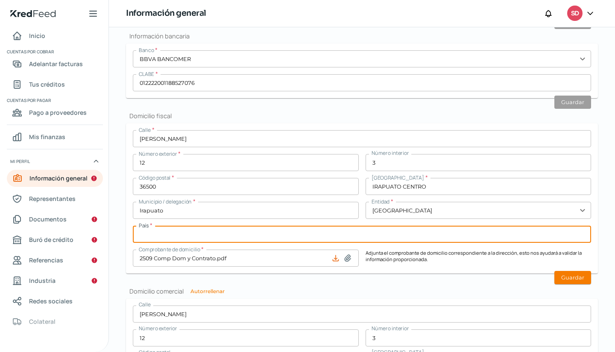
type input "[GEOGRAPHIC_DATA]"
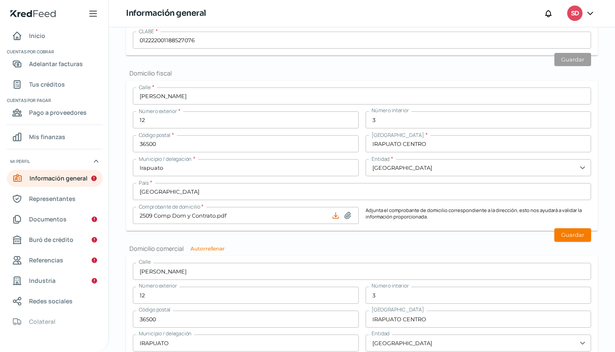
click at [565, 244] on div "Información general Correo electrónico [EMAIL_ADDRESS][DOMAIN_NAME] Régimen fis…" at bounding box center [362, 121] width 472 height 724
click at [569, 237] on button "Guardar" at bounding box center [573, 235] width 37 height 13
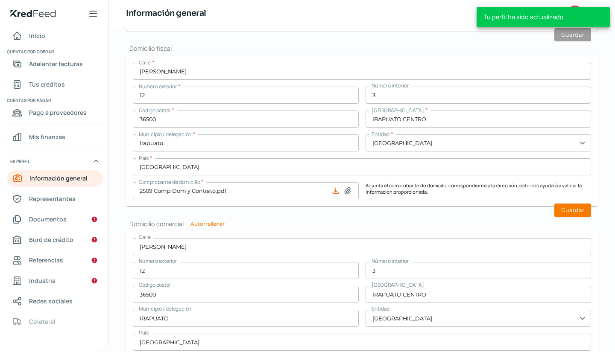
scroll to position [332, 0]
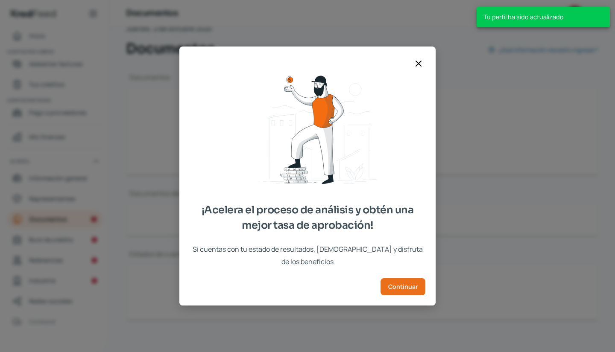
scroll to position [59, 0]
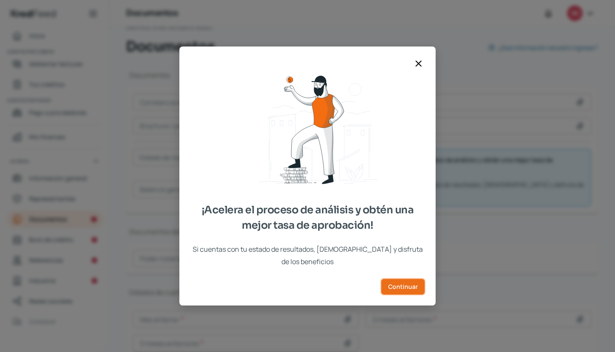
click at [408, 284] on span "Continuar" at bounding box center [402, 287] width 29 height 6
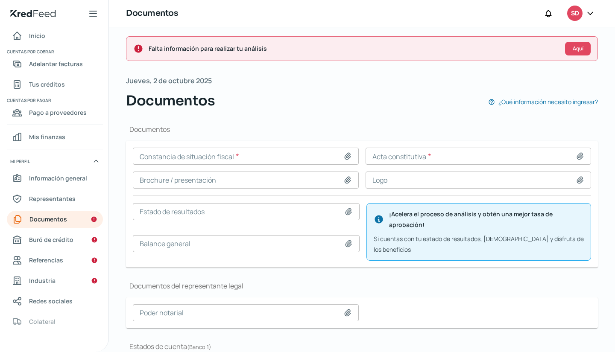
scroll to position [0, 0]
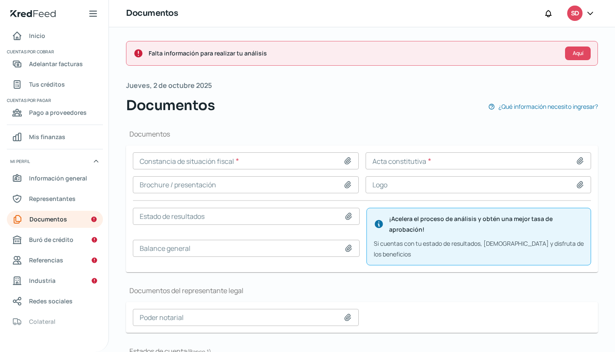
click at [347, 164] on icon at bounding box center [347, 161] width 9 height 9
type input "C:\fakepath\SDS080314PV0-constancia-situacion-fiscal.pdf"
type input "SDS080314PV0-constancia-situacion-fiscal.pdf"
click at [579, 161] on icon at bounding box center [580, 161] width 9 height 9
type input "C:\fakepath\Acta Constitutiva.pdf"
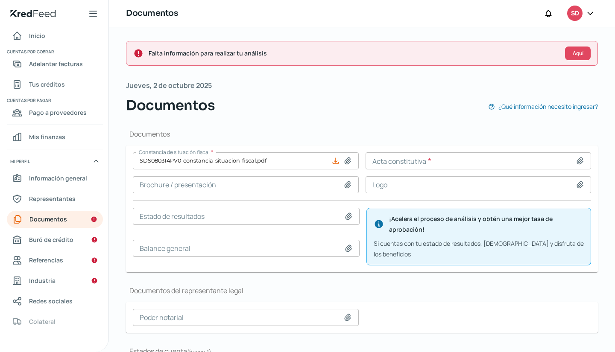
type input "Acta Constitutiva.pdf"
click at [345, 185] on icon at bounding box center [348, 185] width 6 height 6
type input "C:\fakepath\2025 SDS CV.pdf"
type input "2025 SDS CV.pdf"
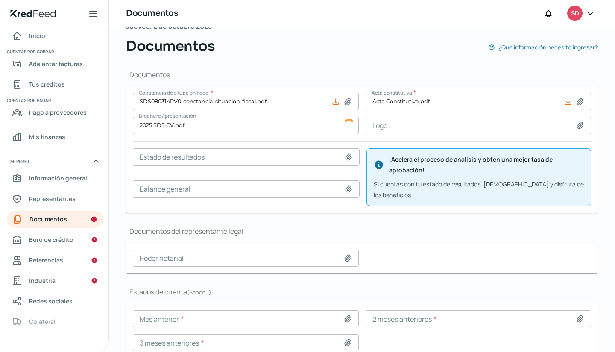
scroll to position [88, 0]
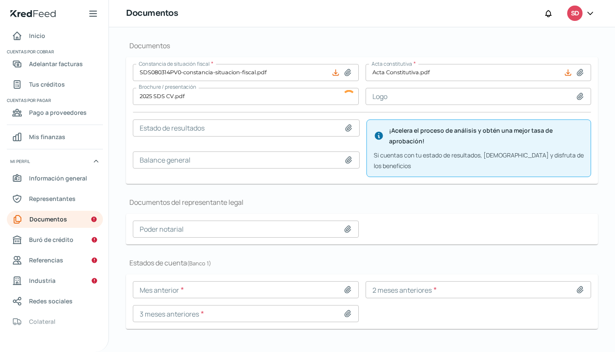
click at [577, 97] on icon at bounding box center [580, 96] width 6 height 6
type input "C:\fakepath\SDSI LOGO.jpg"
type input "SDSI LOGO.jpg"
click at [345, 225] on icon at bounding box center [347, 229] width 9 height 9
type input "C:\fakepath\Modificacion 1.pdf"
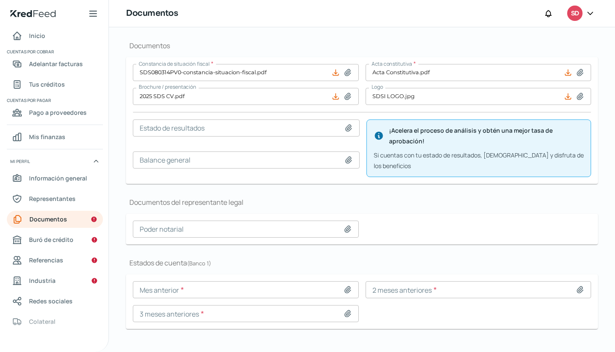
type input "Modificacion 1.pdf"
click at [346, 286] on icon at bounding box center [347, 290] width 9 height 9
type input "C:\fakepath\2208 BBVA.pdf"
type input "2208 BBVA.pdf"
click at [576, 286] on icon at bounding box center [580, 290] width 9 height 9
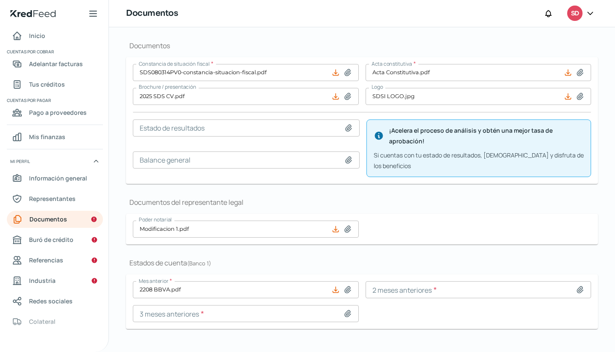
click at [346, 287] on icon at bounding box center [348, 290] width 6 height 6
type input "C:\fakepath\2508 BBVA.pdf"
type input "2508 BBVA.pdf"
click at [577, 287] on icon at bounding box center [580, 290] width 6 height 6
type input "C:\fakepath\2507 BBVA.pdf"
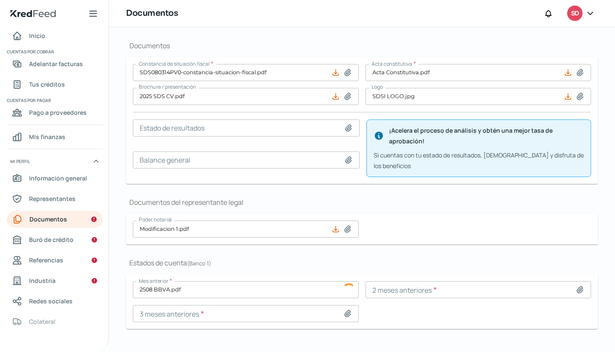
type input "2507 BBVA.pdf"
click at [346, 310] on icon at bounding box center [347, 314] width 9 height 9
type input "C:\fakepath\2506 BBVA.pdf"
type input "2506 BBVA.pdf"
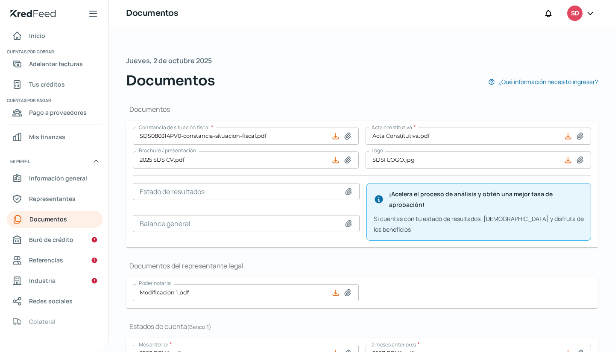
scroll to position [233, 0]
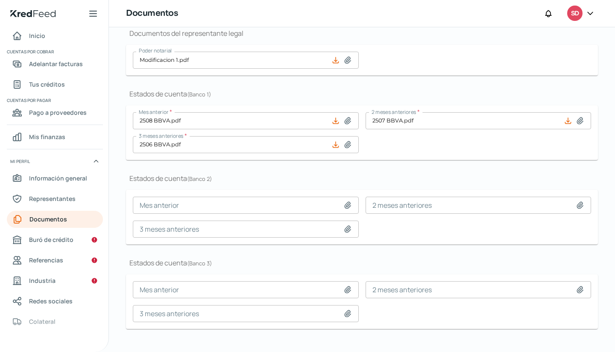
click at [68, 238] on span "Buró de crédito" at bounding box center [51, 240] width 44 height 11
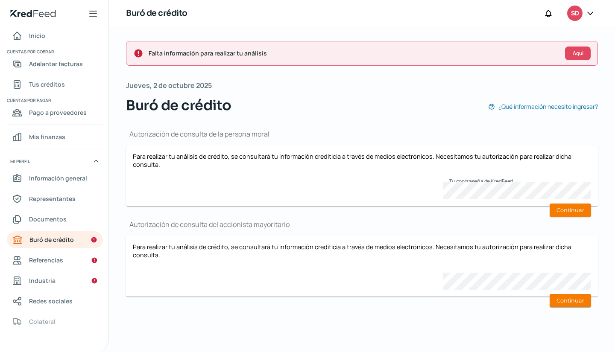
click at [572, 209] on button "Continuar" at bounding box center [570, 210] width 41 height 13
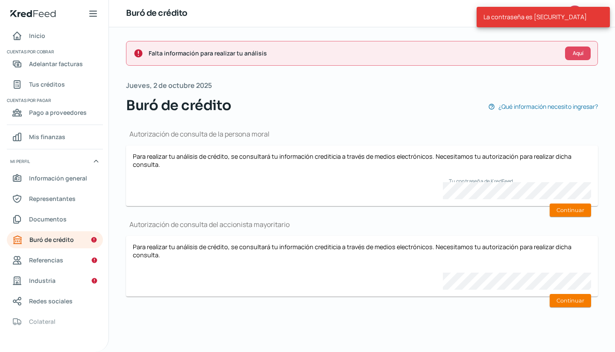
click at [505, 200] on form "Para realizar tu análisis de crédito, se consultará tu información crediticia a…" at bounding box center [362, 176] width 472 height 61
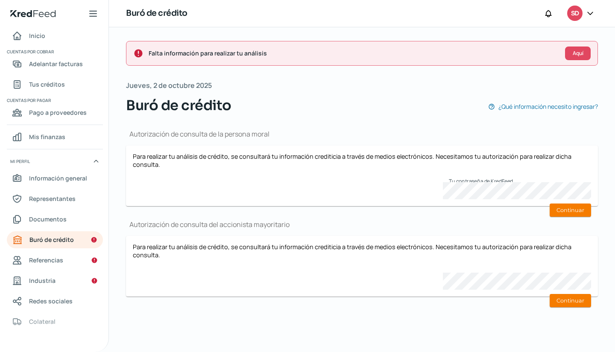
click at [572, 211] on button "Continuar" at bounding box center [570, 210] width 41 height 13
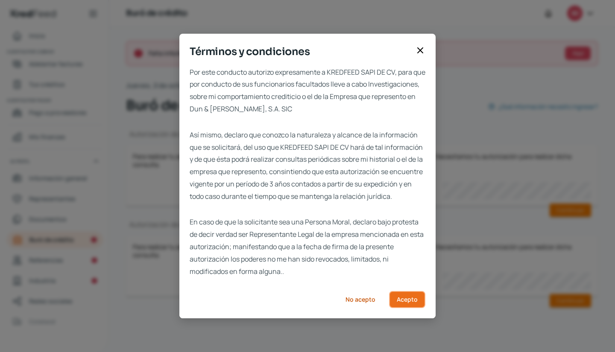
click at [405, 303] on span "Acepto" at bounding box center [407, 300] width 21 height 6
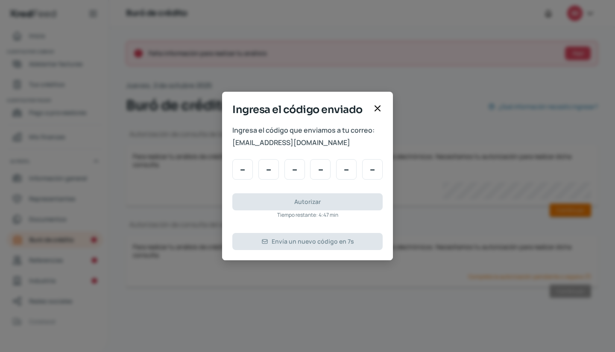
type input "2"
type input "1"
type input "5"
type input "0"
type input "9"
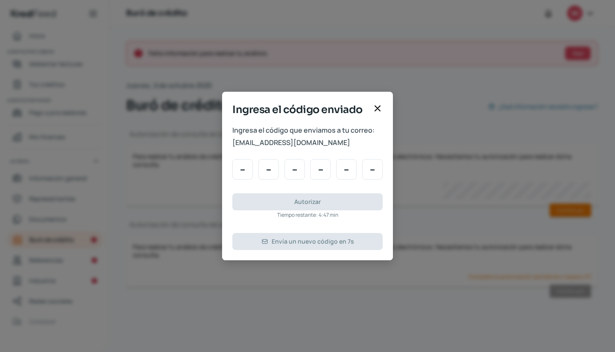
type input "6"
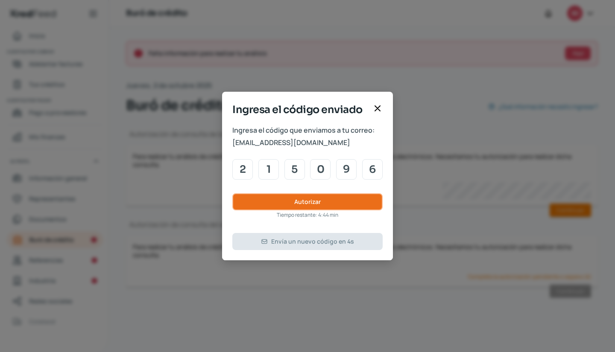
click at [341, 201] on button "Autorizar" at bounding box center [307, 202] width 150 height 17
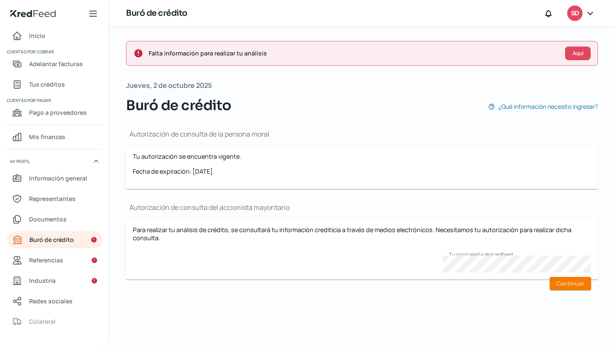
click at [560, 287] on button "Continuar" at bounding box center [570, 283] width 41 height 13
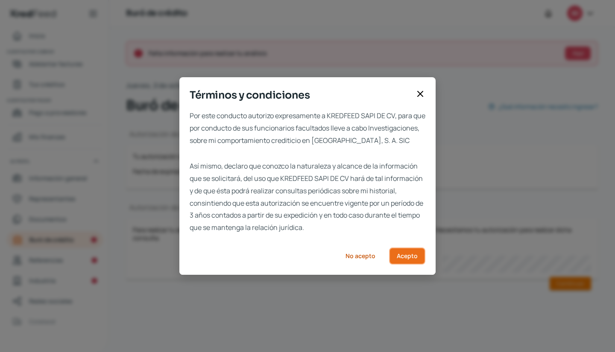
click at [400, 259] on span "Acepto" at bounding box center [407, 256] width 21 height 6
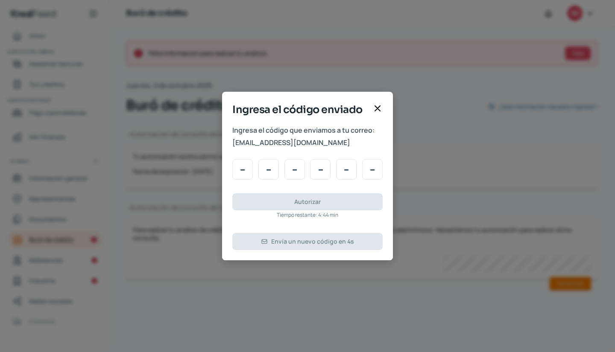
type input "2"
type input "1"
type input "5"
type input "0"
type input "9"
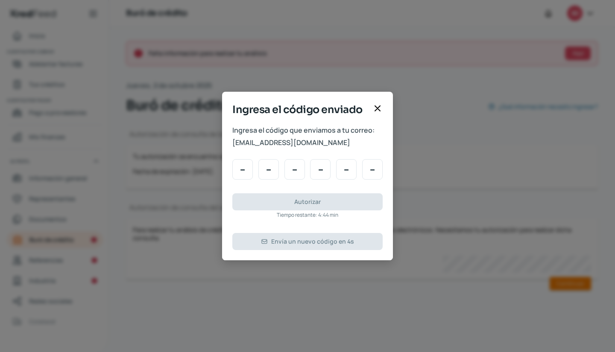
type input "6"
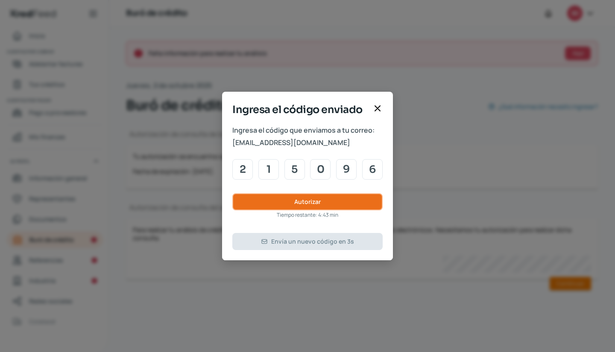
click at [318, 203] on span "Autorizar" at bounding box center [307, 202] width 26 height 6
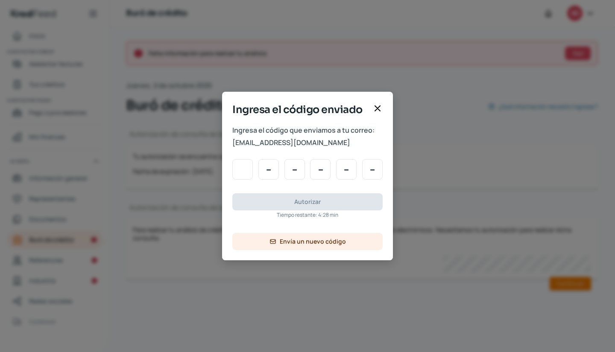
type input "8"
type input "4"
type input "8"
type input "3"
type input "0"
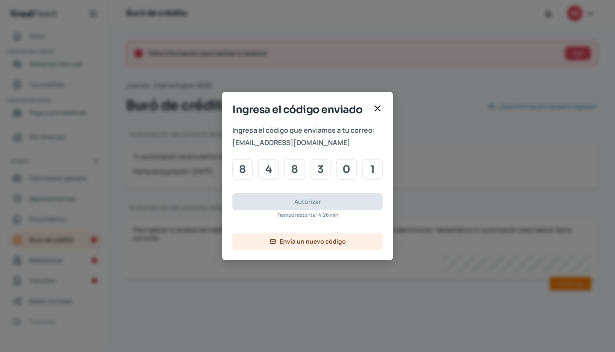
type input "1"
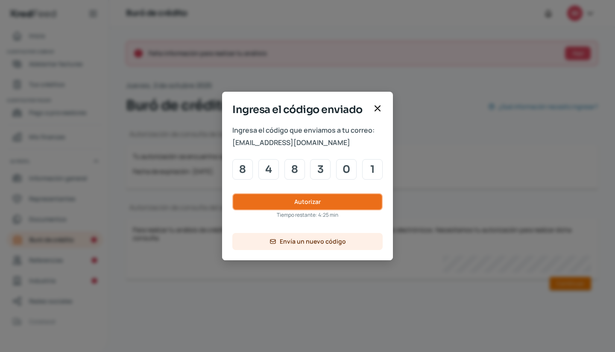
click at [297, 196] on button "Autorizar" at bounding box center [307, 202] width 150 height 17
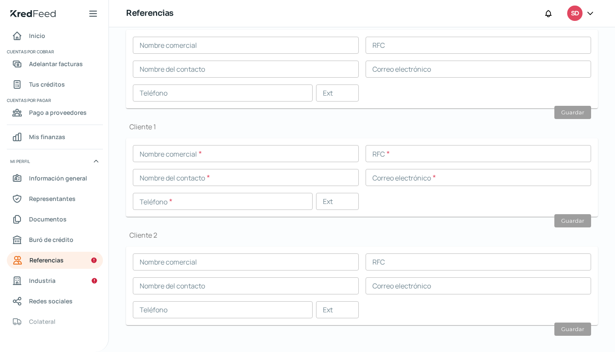
scroll to position [232, 0]
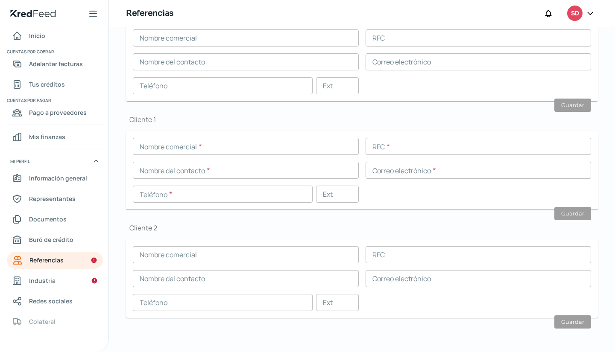
click at [233, 151] on input "text" at bounding box center [246, 146] width 226 height 17
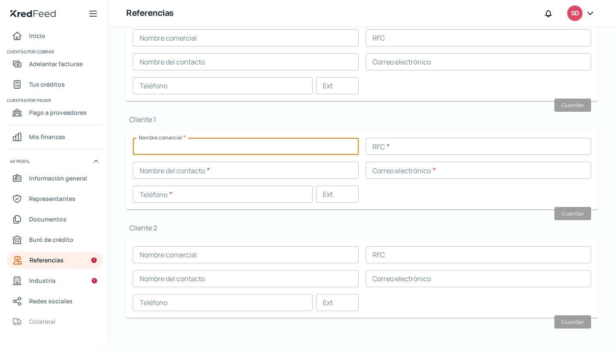
click at [56, 278] on link "Industria" at bounding box center [55, 281] width 96 height 17
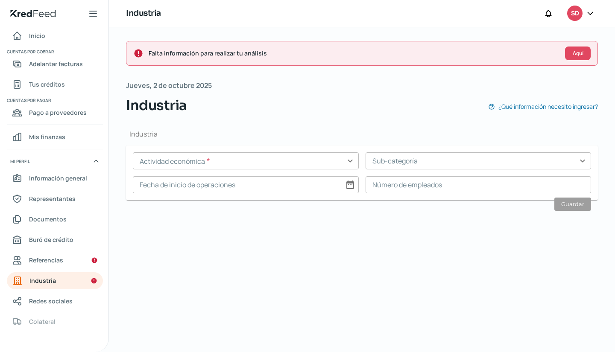
click at [224, 161] on input "text" at bounding box center [246, 161] width 226 height 17
click at [62, 258] on span "Referencias" at bounding box center [46, 260] width 34 height 11
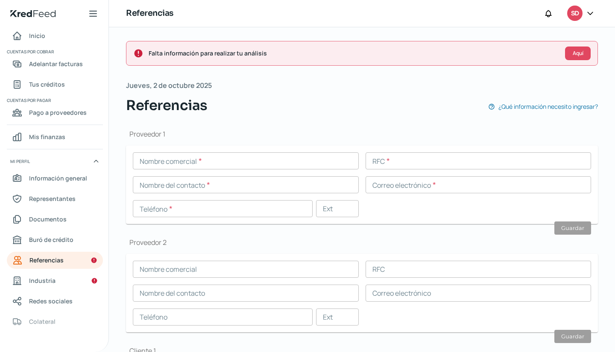
click at [232, 163] on input "text" at bounding box center [246, 161] width 226 height 17
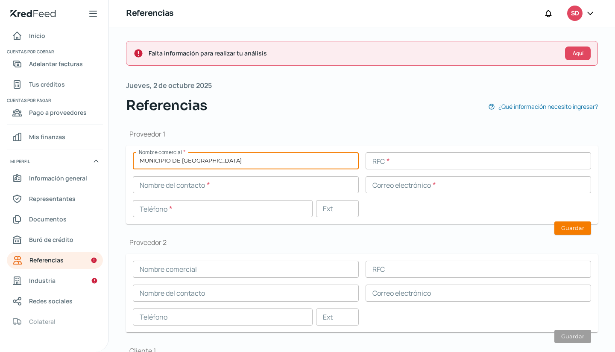
type input "MUNICIPIO DE [GEOGRAPHIC_DATA]"
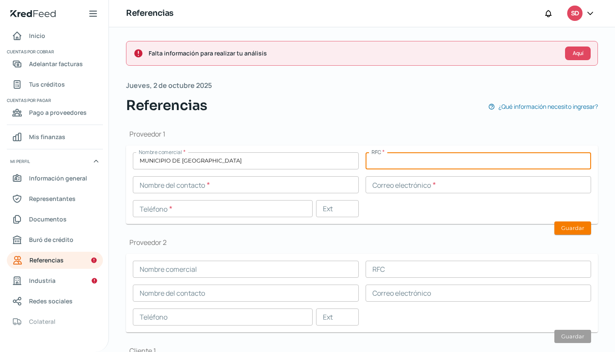
click at [388, 161] on input "text" at bounding box center [479, 161] width 226 height 17
type input "MMM850101843"
click at [226, 183] on input "text" at bounding box center [246, 184] width 226 height 17
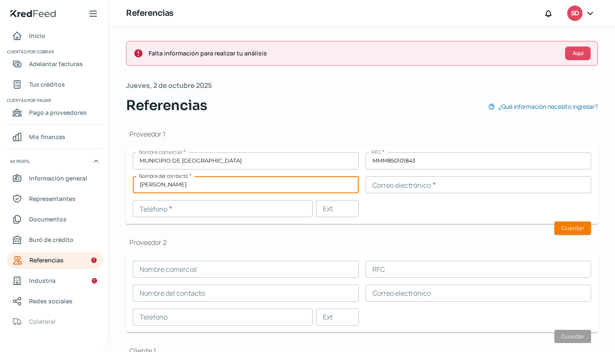
type input "[PERSON_NAME]"
click at [401, 189] on input "text" at bounding box center [479, 184] width 226 height 17
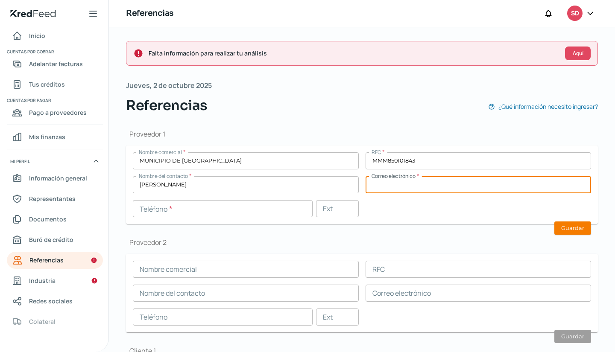
click at [198, 205] on input "text" at bounding box center [223, 208] width 180 height 17
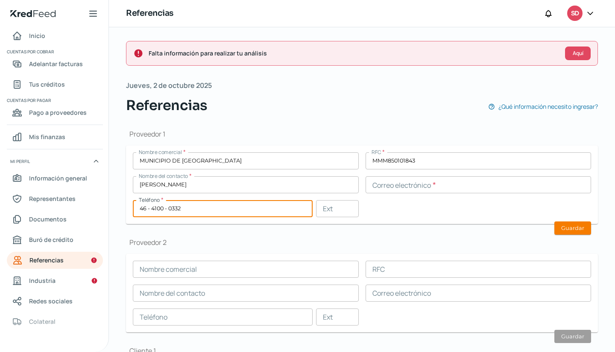
type input "46 - 4100 - 0332"
click at [449, 216] on div "Nombre comercial * MUNICIPIO DE MORELIA RFC * MMM850101843 Nombre del contacto …" at bounding box center [362, 185] width 458 height 65
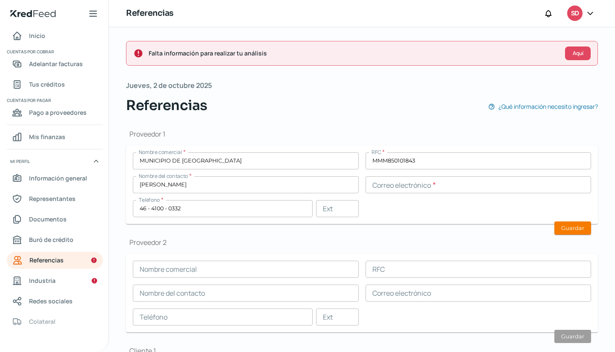
click at [435, 188] on input "text" at bounding box center [479, 184] width 226 height 17
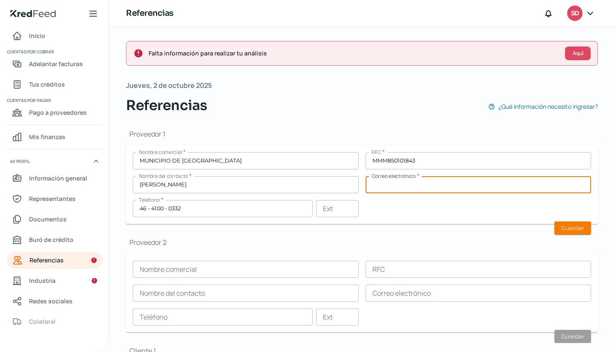
paste input "[PERSON_NAME][EMAIL_ADDRESS][DOMAIN_NAME]"
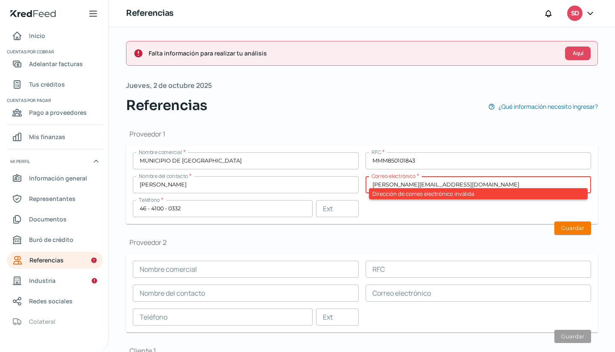
click at [372, 186] on input "[PERSON_NAME][EMAIL_ADDRESS][DOMAIN_NAME]" at bounding box center [479, 184] width 226 height 17
click at [463, 188] on input "[PERSON_NAME][EMAIL_ADDRESS][DOMAIN_NAME]" at bounding box center [479, 184] width 226 height 17
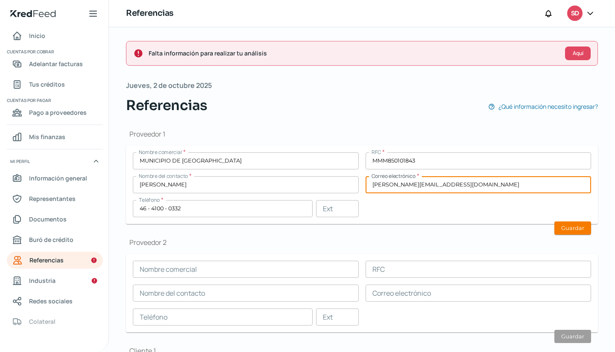
type input "[PERSON_NAME][EMAIL_ADDRESS][DOMAIN_NAME]"
click at [458, 215] on div "Nombre comercial * MUNICIPIO DE MORELIA RFC * MMM850101843 Nombre del contacto …" at bounding box center [362, 185] width 458 height 65
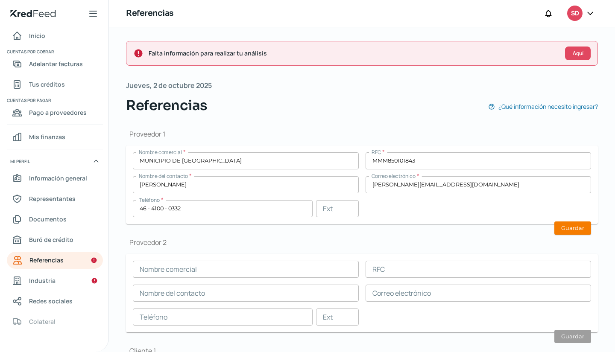
click at [233, 212] on input "46 - 4100 - 0332" at bounding box center [223, 208] width 180 height 17
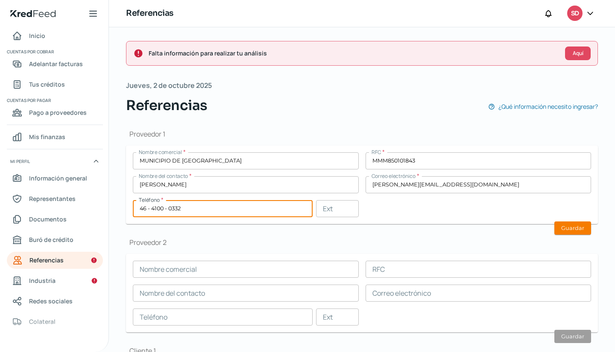
click at [233, 212] on input "46 - 4100 - 0332" at bounding box center [223, 208] width 180 height 17
paste input "4 - 3322 - 0623"
type input "44 - 3322 - 0623"
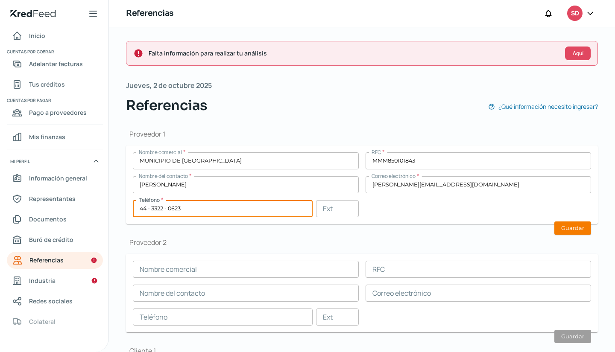
click at [256, 214] on input "44 - 3322 - 0623" at bounding box center [223, 208] width 180 height 17
click at [303, 211] on input "44 - 3322 - 0623" at bounding box center [223, 208] width 180 height 17
click at [352, 234] on div "Proveedor 1 Nombre comercial * MUNICIPIO DE MORELIA RFC * MMM850101843 Nombre d…" at bounding box center [362, 343] width 472 height 455
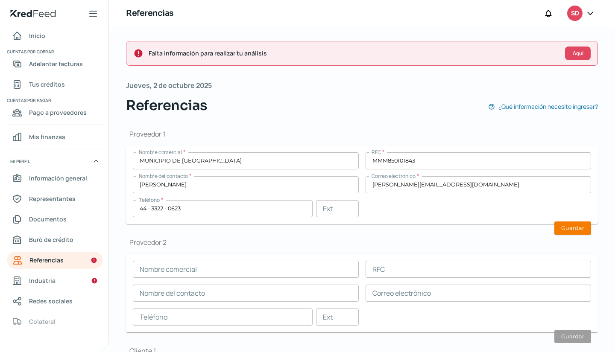
click at [562, 232] on button "Guardar" at bounding box center [573, 228] width 37 height 13
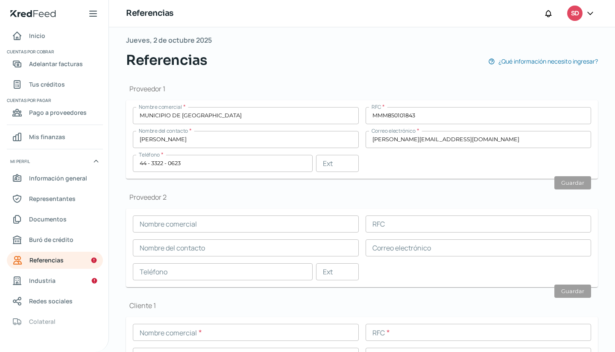
scroll to position [18, 0]
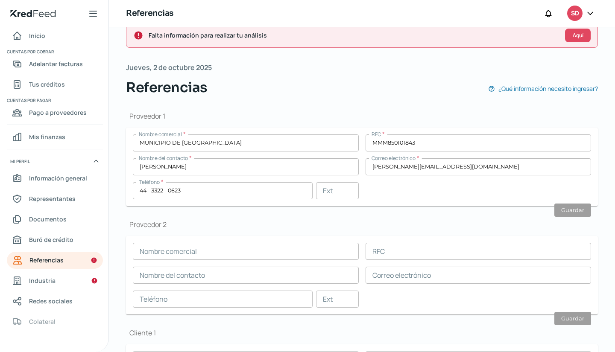
click at [239, 153] on div "Nombre comercial * MUNICIPIO DE MORELIA RFC * MMM850101843 Nombre del contacto …" at bounding box center [362, 167] width 458 height 65
click at [238, 147] on input "MUNICIPIO DE [GEOGRAPHIC_DATA]" at bounding box center [246, 143] width 226 height 17
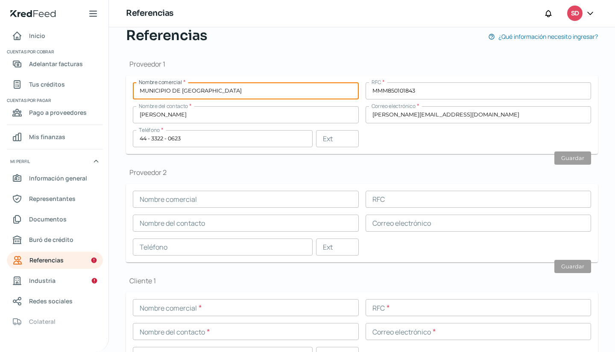
scroll to position [146, 0]
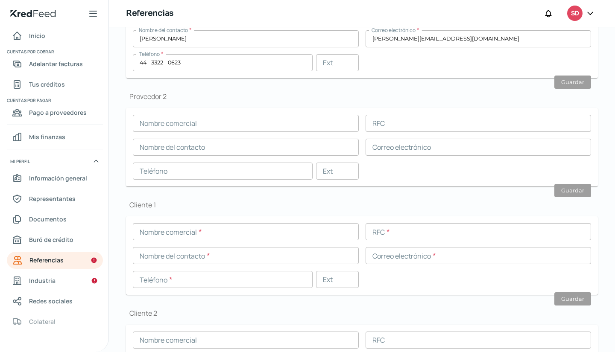
click at [207, 234] on input "text" at bounding box center [246, 231] width 226 height 17
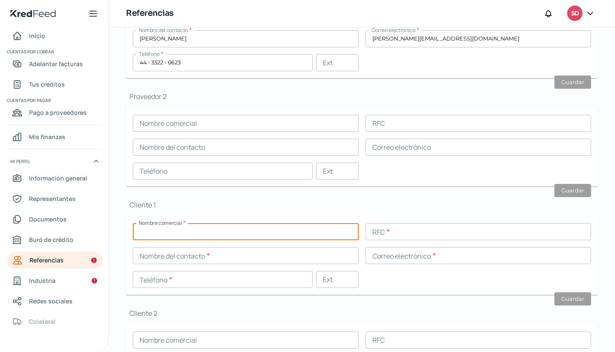
paste input "MUNICIPIO DE [GEOGRAPHIC_DATA]"
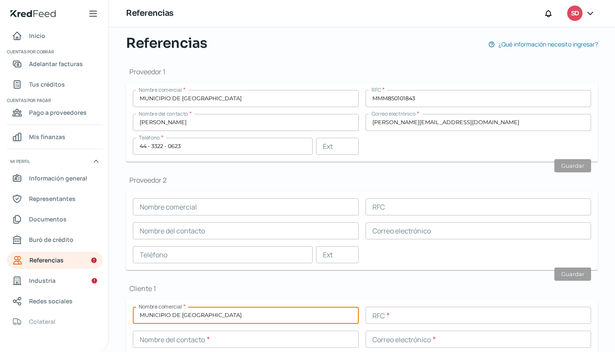
scroll to position [18, 0]
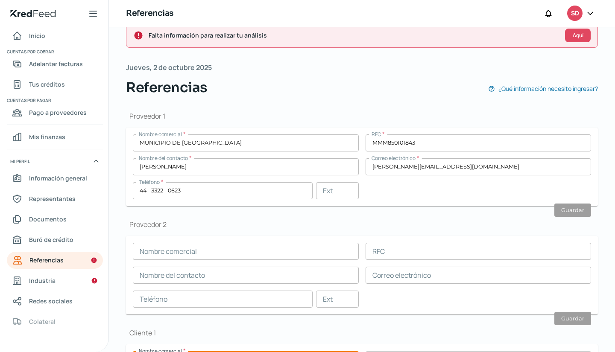
type input "MUNICIPIO DE [GEOGRAPHIC_DATA]"
click at [426, 145] on input "MMM850101843" at bounding box center [479, 143] width 226 height 17
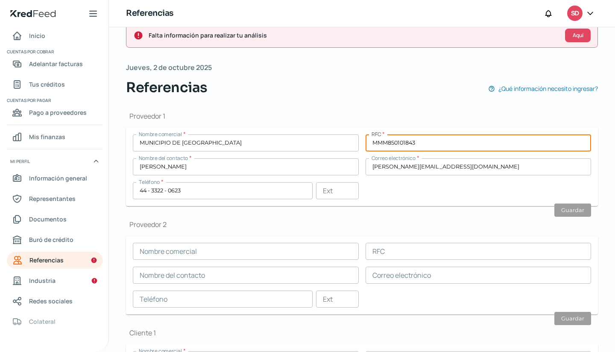
click at [426, 145] on input "MMM850101843" at bounding box center [479, 143] width 226 height 17
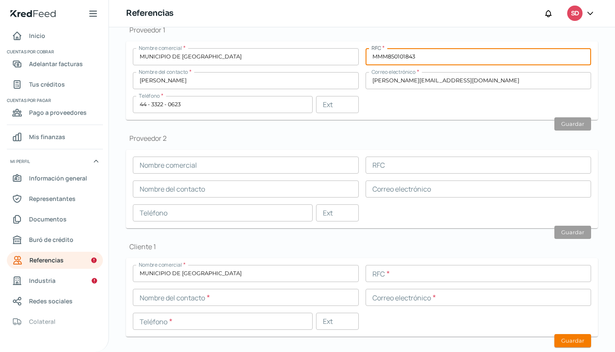
scroll to position [146, 0]
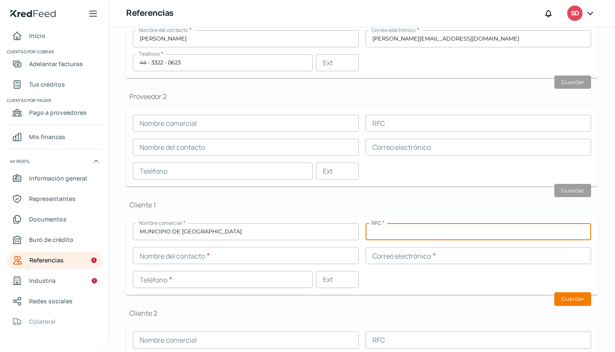
click at [415, 231] on input "text" at bounding box center [479, 231] width 226 height 17
paste input "MMM850101843"
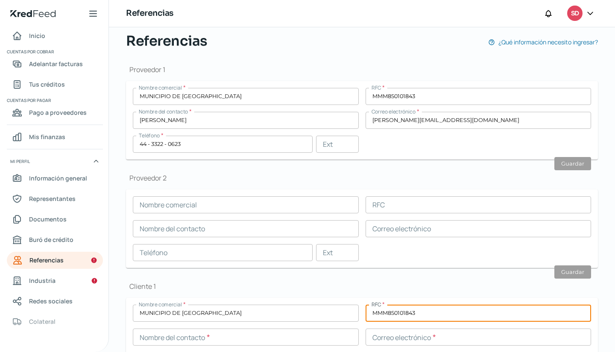
scroll to position [0, 0]
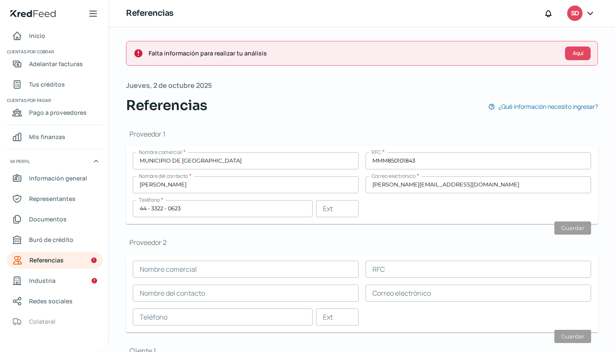
type input "MMM850101843"
click at [230, 182] on input "[PERSON_NAME]" at bounding box center [246, 184] width 226 height 17
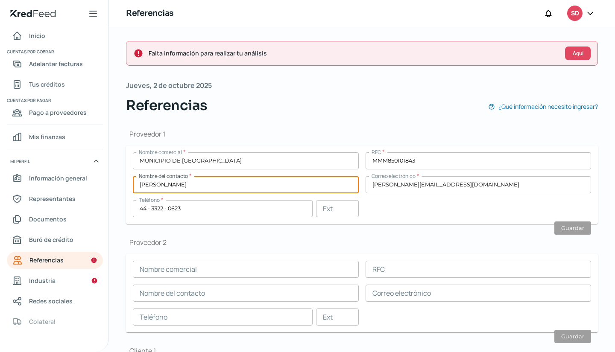
click at [230, 182] on input "[PERSON_NAME]" at bounding box center [246, 184] width 226 height 17
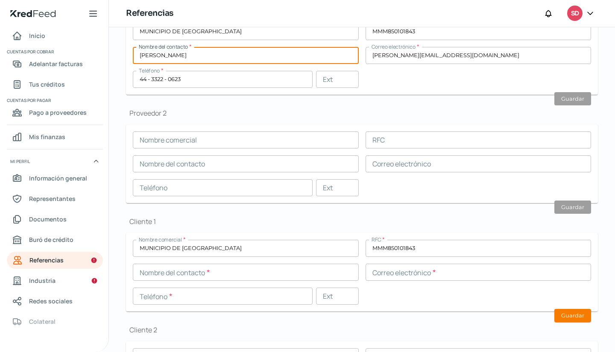
scroll to position [214, 0]
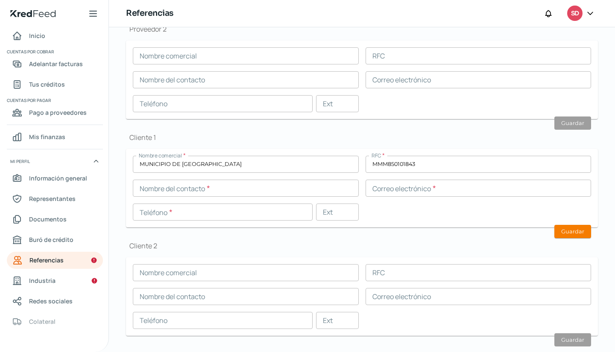
click at [238, 197] on input "text" at bounding box center [246, 188] width 226 height 17
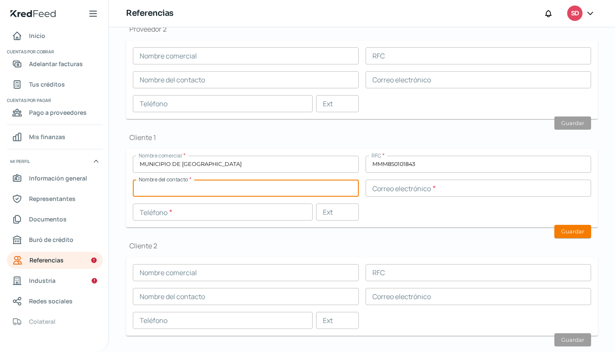
paste input "[PERSON_NAME]"
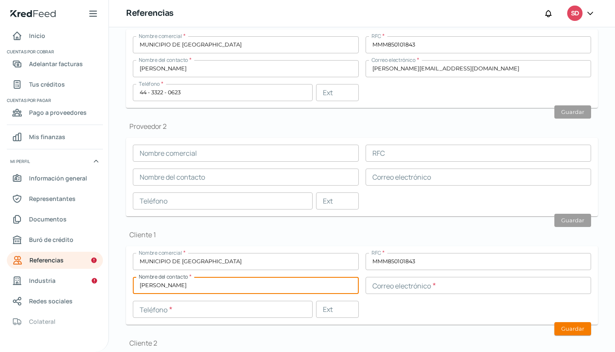
scroll to position [43, 0]
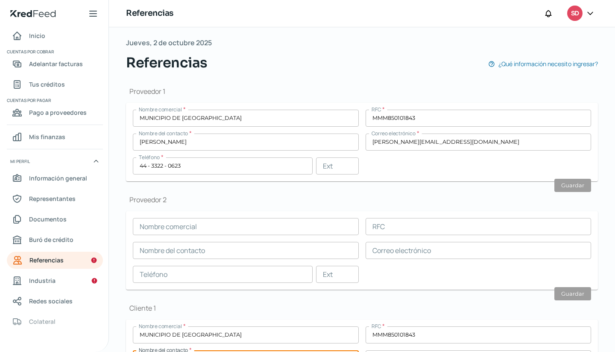
type input "[PERSON_NAME]"
click at [201, 163] on input "44 - 3322 - 0623" at bounding box center [223, 166] width 180 height 17
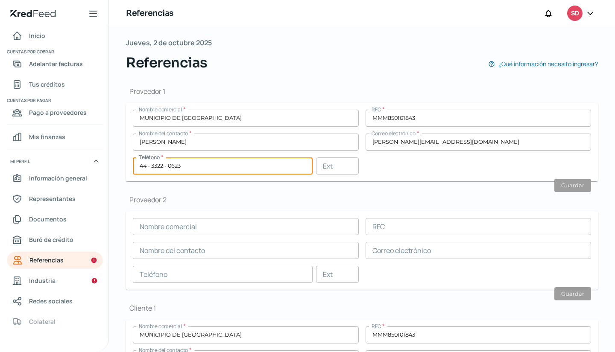
click at [201, 163] on input "44 - 3322 - 0623" at bounding box center [223, 166] width 180 height 17
click at [208, 165] on input "44 - 3322 - 0623" at bounding box center [223, 166] width 180 height 17
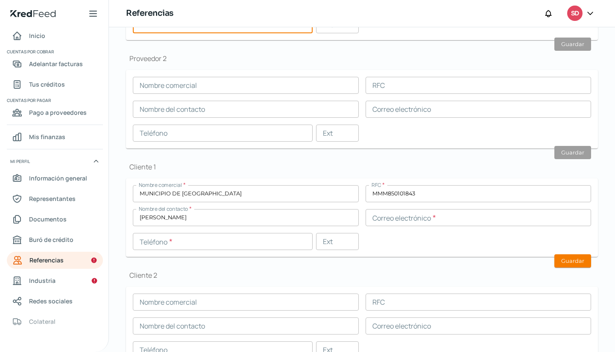
scroll to position [232, 0]
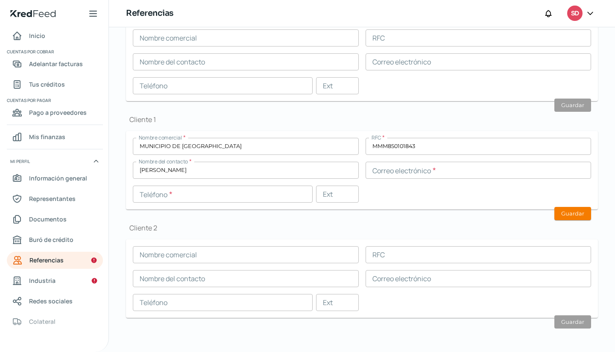
click at [224, 193] on input "text" at bounding box center [223, 194] width 180 height 17
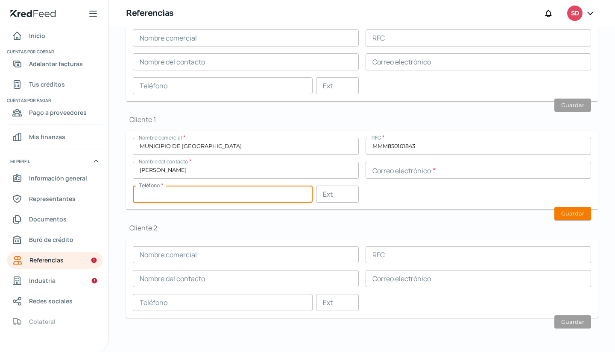
paste input "44 - 3322 - 0623"
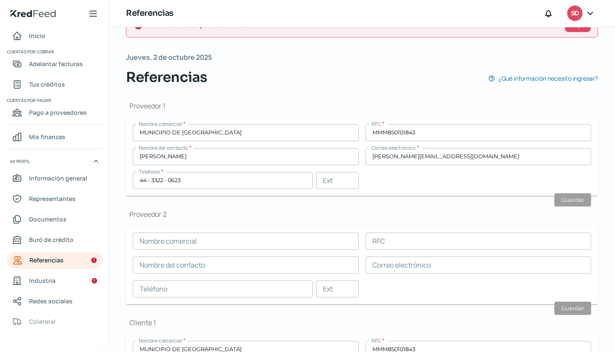
scroll to position [18, 0]
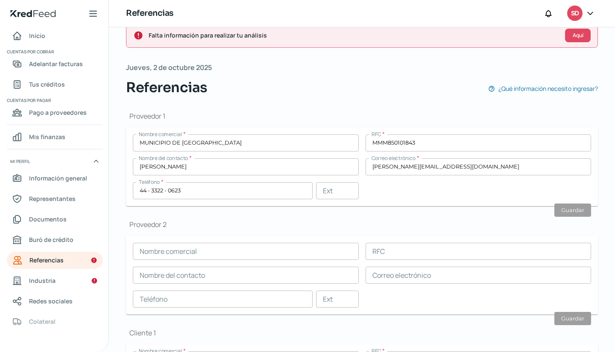
type input "44 - 3322 - 0623"
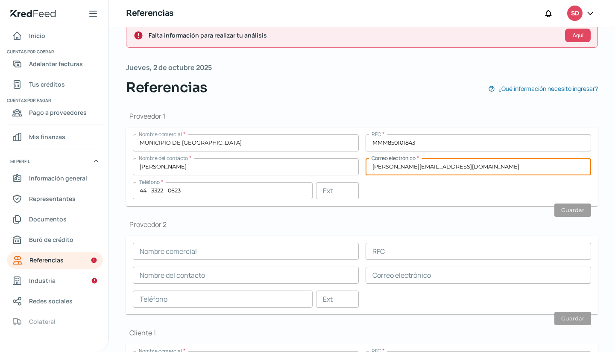
click at [430, 165] on input "[PERSON_NAME][EMAIL_ADDRESS][DOMAIN_NAME]" at bounding box center [479, 167] width 226 height 17
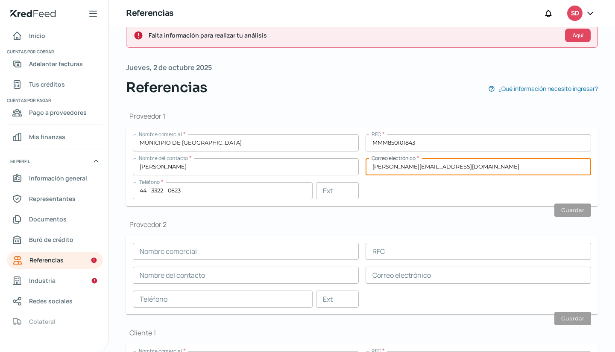
click at [430, 165] on input "[PERSON_NAME][EMAIL_ADDRESS][DOMAIN_NAME]" at bounding box center [479, 167] width 226 height 17
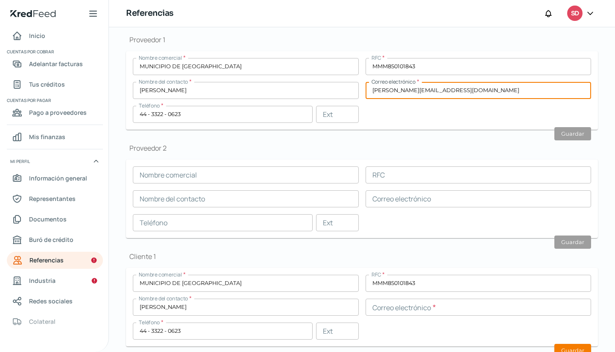
scroll to position [189, 0]
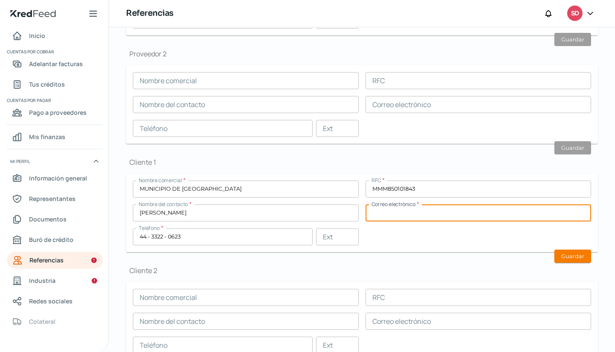
click at [407, 215] on input "text" at bounding box center [479, 213] width 226 height 17
paste input "[PERSON_NAME][EMAIL_ADDRESS][DOMAIN_NAME]"
type input "[PERSON_NAME][EMAIL_ADDRESS][DOMAIN_NAME]"
click at [572, 252] on button "Guardar" at bounding box center [573, 256] width 37 height 13
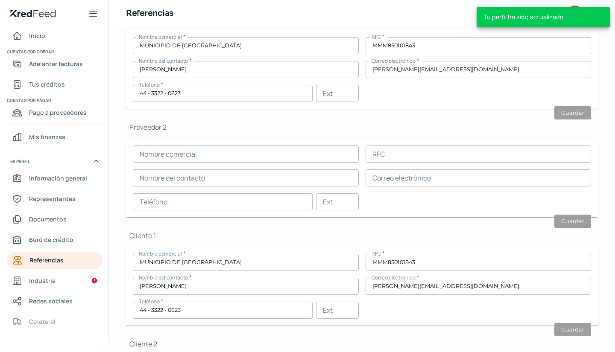
scroll to position [18, 0]
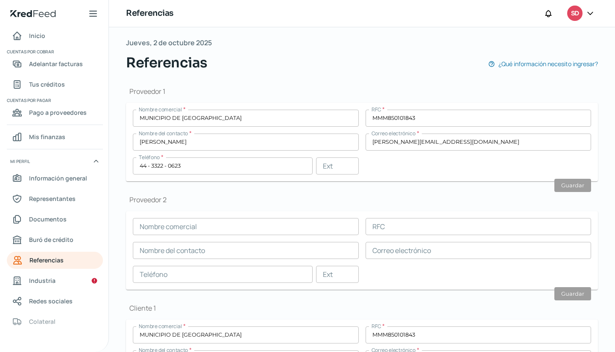
click at [209, 119] on input "MUNICIPIO DE [GEOGRAPHIC_DATA]" at bounding box center [246, 118] width 226 height 17
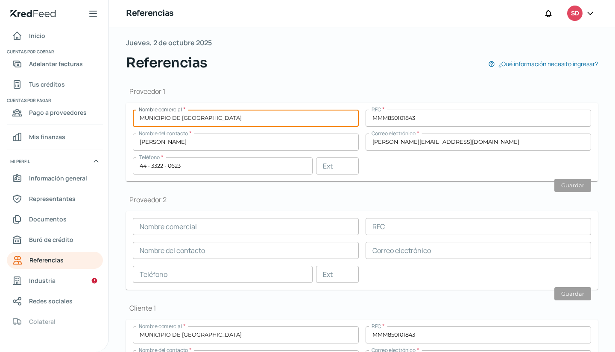
click at [209, 119] on input "MUNICIPIO DE [GEOGRAPHIC_DATA]" at bounding box center [246, 118] width 226 height 17
type input "[PERSON_NAME]"
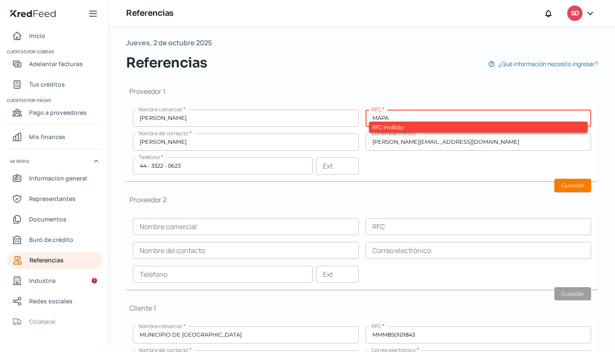
type input "MAPA8005221P1"
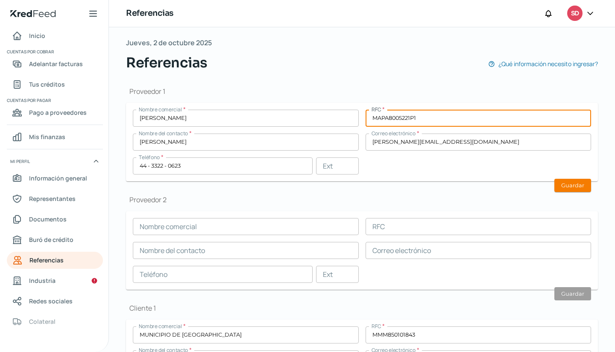
click at [280, 143] on input "[PERSON_NAME]" at bounding box center [246, 142] width 226 height 17
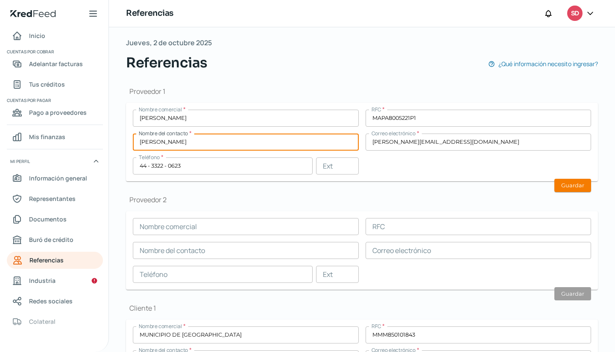
click at [280, 143] on input "[PERSON_NAME]" at bounding box center [246, 142] width 226 height 17
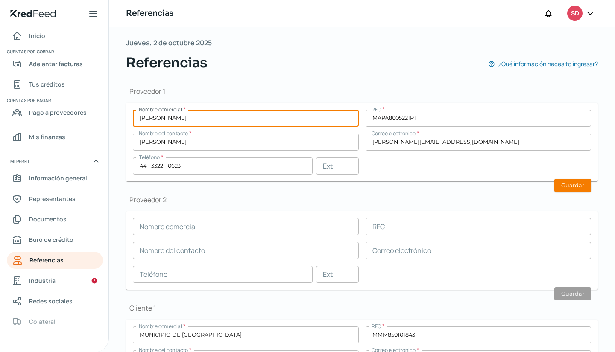
drag, startPoint x: 268, startPoint y: 117, endPoint x: 92, endPoint y: 129, distance: 176.9
click at [92, 129] on div "Inicio | KredFeed Inicio Cuentas por cobrar Adelantar facturas Tus créditos Cue…" at bounding box center [307, 176] width 615 height 352
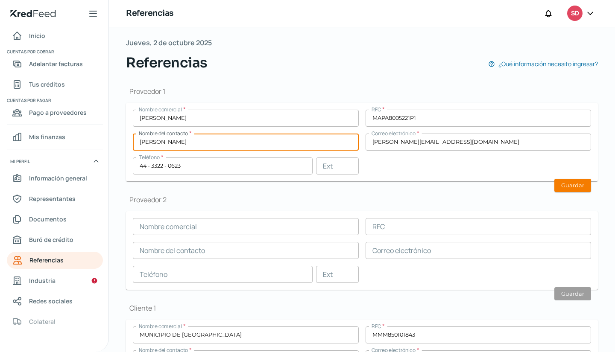
click at [247, 137] on input "[PERSON_NAME]" at bounding box center [246, 142] width 226 height 17
paste input "[PERSON_NAME]"
type input "[PERSON_NAME]"
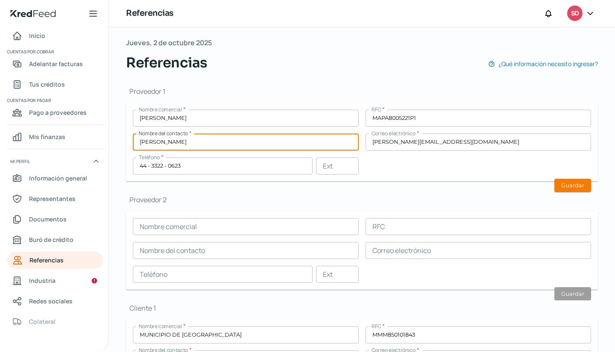
click at [429, 141] on input "[PERSON_NAME][EMAIL_ADDRESS][DOMAIN_NAME]" at bounding box center [479, 142] width 226 height 17
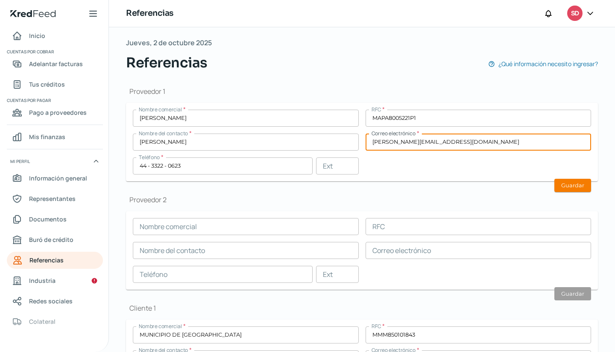
click at [429, 141] on input "[PERSON_NAME][EMAIL_ADDRESS][DOMAIN_NAME]" at bounding box center [479, 142] width 226 height 17
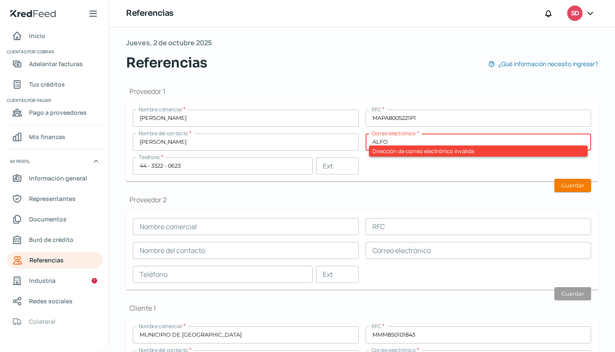
type input "[EMAIL_ADDRESS][DOMAIN_NAME]"
click at [206, 164] on input "44 - 3322 - 0623" at bounding box center [223, 166] width 180 height 17
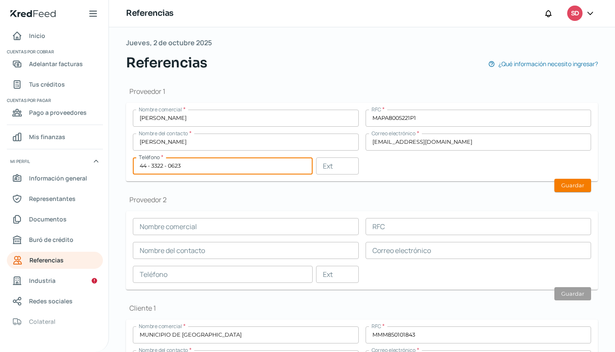
click at [206, 164] on input "44 - 3322 - 0623" at bounding box center [223, 166] width 180 height 17
click at [415, 169] on div "Nombre comercial * [PERSON_NAME] PLAZA RFC * MAPA8005221P1 Nombre del contacto …" at bounding box center [362, 142] width 458 height 65
click at [559, 187] on button "Guardar" at bounding box center [573, 185] width 37 height 13
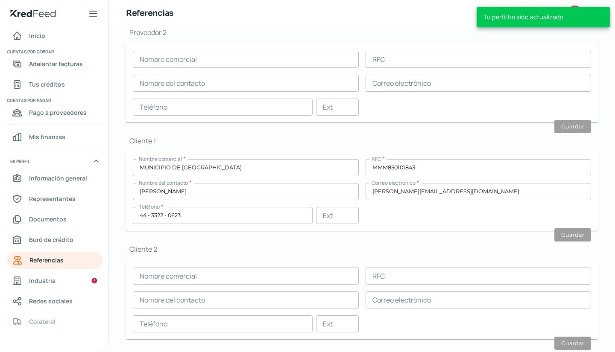
scroll to position [186, 0]
click at [40, 277] on span "Industria" at bounding box center [42, 281] width 26 height 11
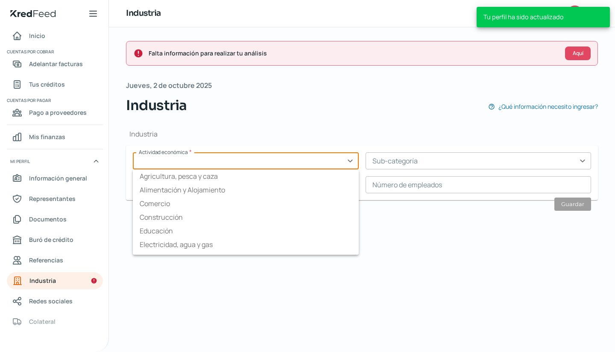
click at [226, 166] on input "text" at bounding box center [246, 161] width 226 height 17
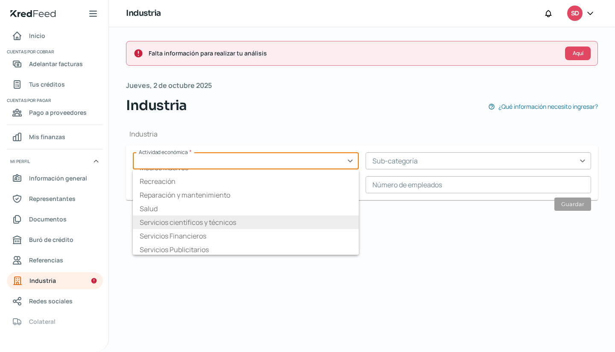
scroll to position [133, 0]
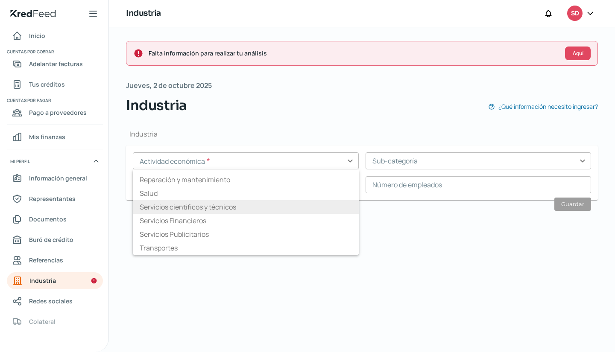
click at [238, 211] on li "Servicios científicos y técnicos" at bounding box center [246, 207] width 226 height 14
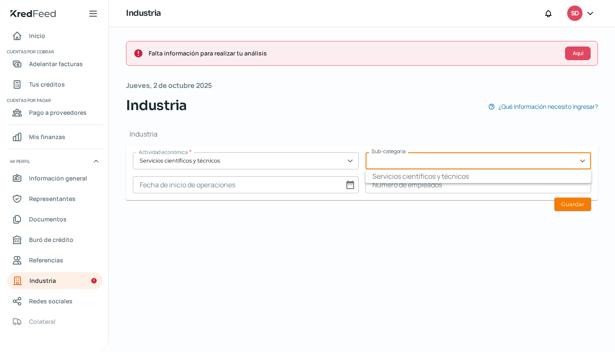
click at [404, 164] on input "text" at bounding box center [479, 161] width 226 height 17
click at [411, 164] on input "text" at bounding box center [479, 161] width 226 height 17
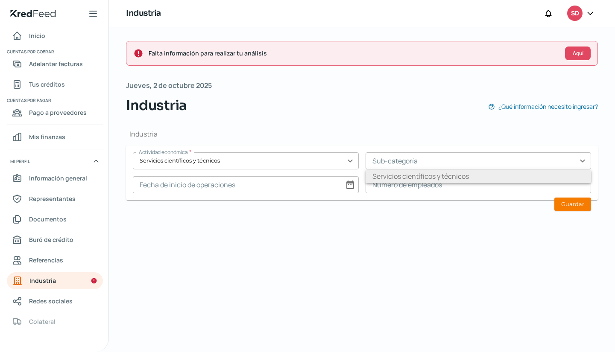
click at [405, 178] on li "Servicios científicos y técnicos" at bounding box center [479, 177] width 226 height 14
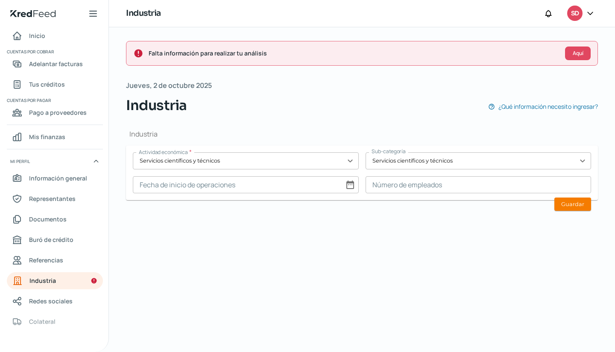
click at [284, 182] on input at bounding box center [246, 184] width 226 height 17
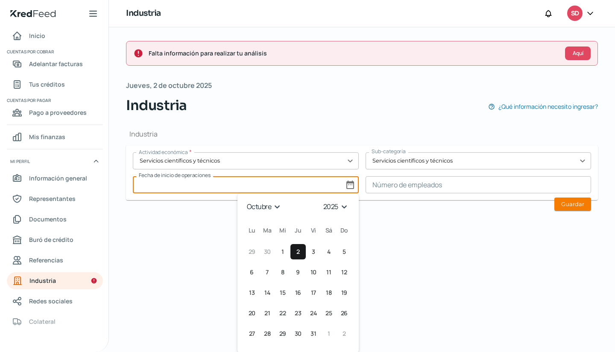
click at [343, 203] on select "1925 1926 1927 1928 1929 1930 1931 1932 1933 1934 1935 1936 1937 1938 1939 1940…" at bounding box center [337, 206] width 30 height 13
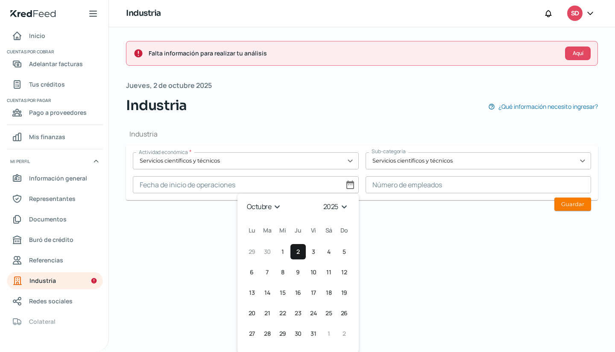
click at [322, 200] on select "1925 1926 1927 1928 1929 1930 1931 1932 1933 1934 1935 1936 1937 1938 1939 1940…" at bounding box center [337, 206] width 30 height 13
click at [272, 206] on select "enero febrero marzo [PERSON_NAME] [PERSON_NAME] septiembre octubre noviembre di…" at bounding box center [264, 206] width 40 height 13
click at [244, 200] on select "enero febrero marzo [PERSON_NAME] [PERSON_NAME] septiembre octubre noviembre di…" at bounding box center [264, 206] width 40 height 13
click at [307, 289] on button "14 [DATE] ([DATE])" at bounding box center [313, 292] width 15 height 15
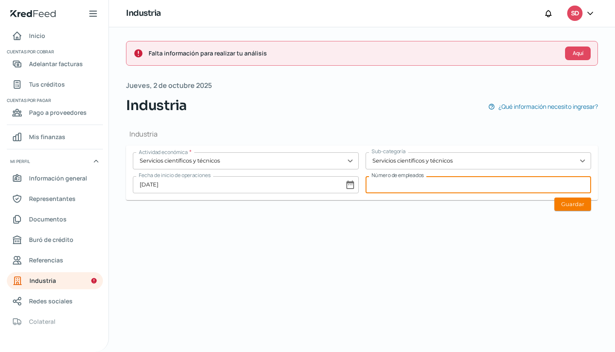
click at [414, 187] on input at bounding box center [479, 184] width 226 height 17
click at [453, 230] on div "Falta información para realizar tu análisis Aquí [DATE] Industria ¿Qué informac…" at bounding box center [362, 189] width 506 height 325
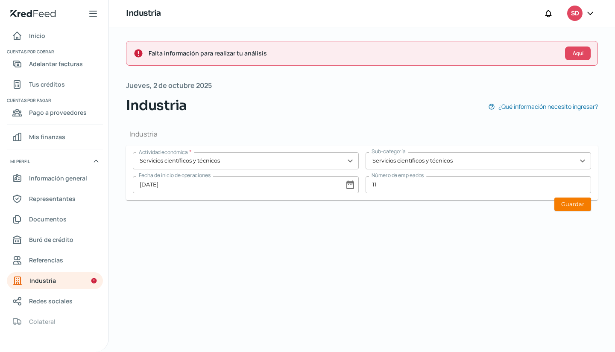
click at [561, 207] on button "Guardar" at bounding box center [573, 204] width 37 height 13
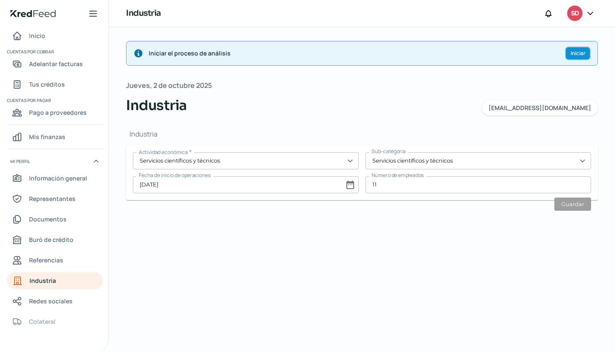
click at [573, 52] on span "Iniciar" at bounding box center [578, 53] width 15 height 5
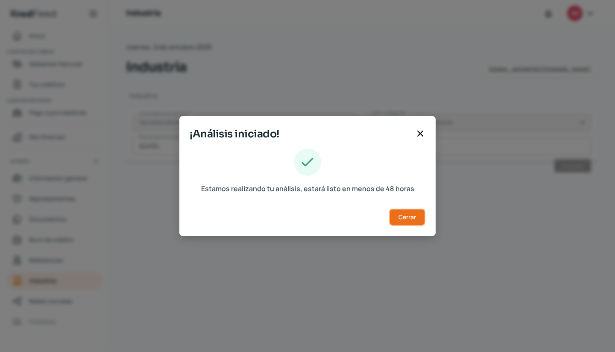
click at [404, 220] on span "Cerrar" at bounding box center [408, 217] width 18 height 6
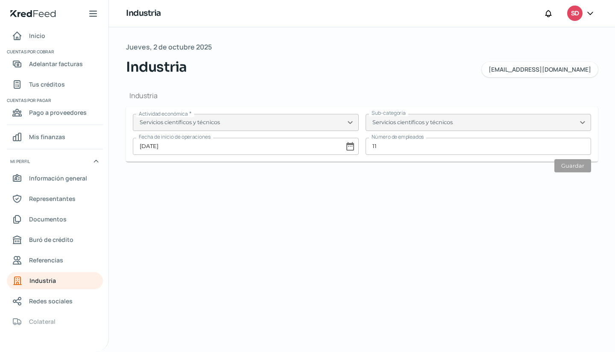
click at [46, 136] on span "Mis finanzas" at bounding box center [47, 137] width 36 height 11
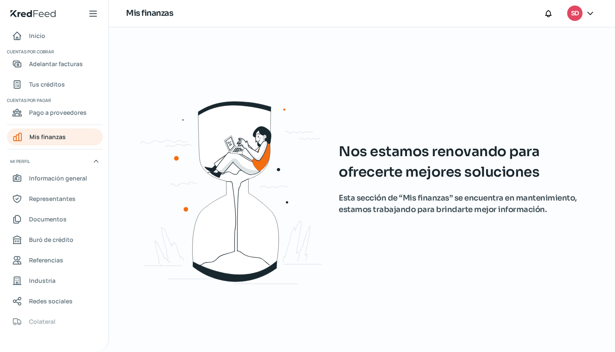
click at [39, 37] on span "Inicio" at bounding box center [37, 35] width 16 height 11
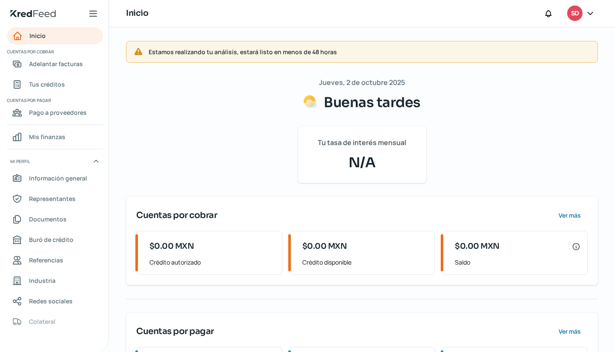
click at [590, 13] on icon at bounding box center [590, 13] width 9 height 9
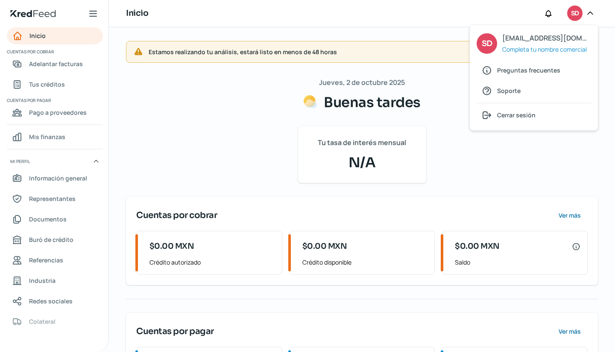
click at [513, 117] on span "Cerrar sesión" at bounding box center [516, 115] width 38 height 11
